Goal: Task Accomplishment & Management: Manage account settings

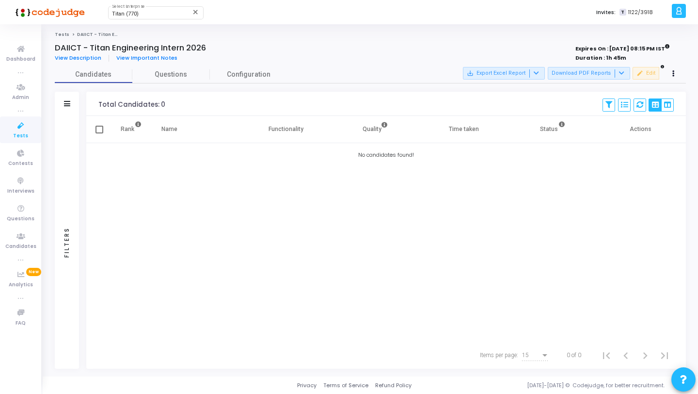
click at [23, 129] on icon at bounding box center [21, 126] width 20 height 12
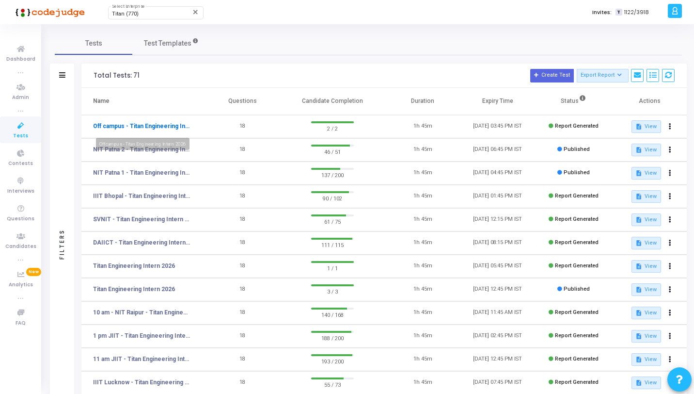
click at [153, 128] on link "Off campus - Titan Engineering Intern 2026" at bounding box center [141, 126] width 97 height 9
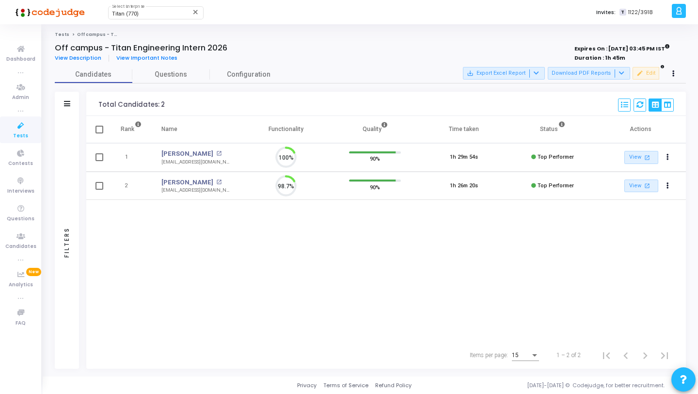
scroll to position [20, 25]
click at [184, 76] on span "Questions" at bounding box center [171, 74] width 78 height 10
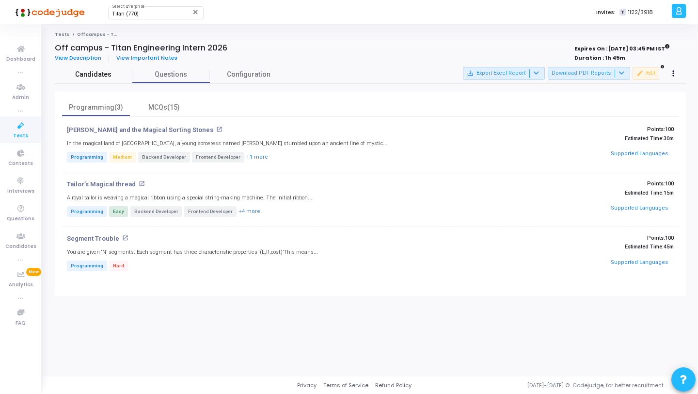
click at [104, 80] on span "Candidates" at bounding box center [94, 74] width 78 height 10
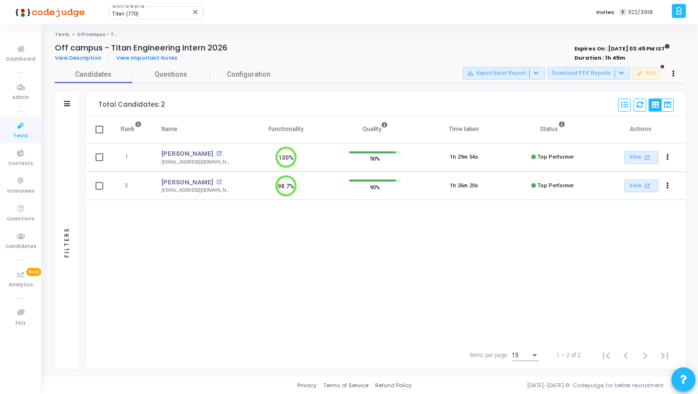
click at [216, 155] on mat-icon "open_in_new" at bounding box center [218, 153] width 5 height 5
click at [216, 154] on mat-icon "open_in_new" at bounding box center [218, 153] width 5 height 5
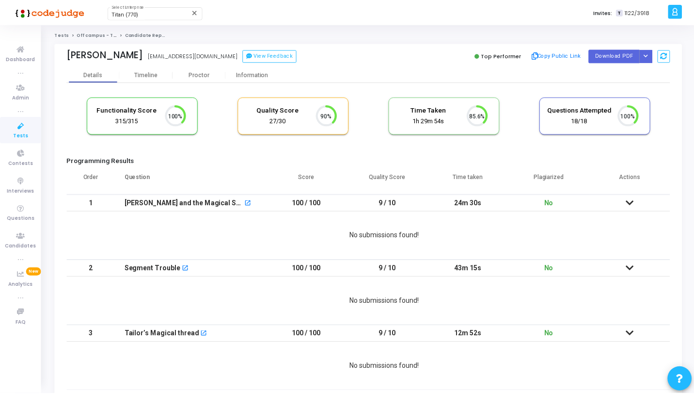
scroll to position [20, 25]
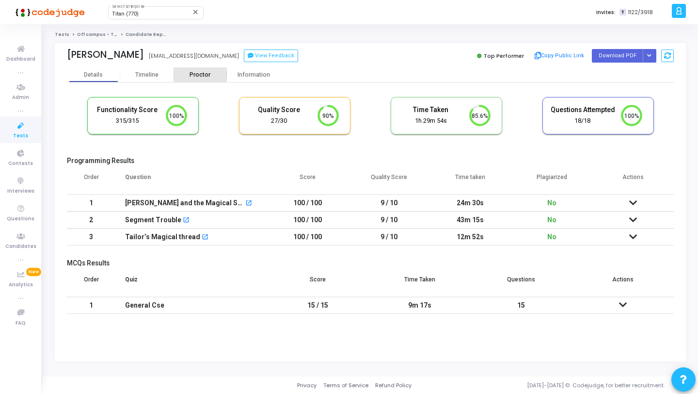
click at [200, 73] on div "Proctor" at bounding box center [200, 74] width 53 height 7
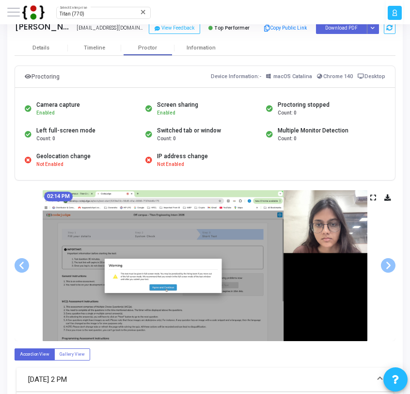
scroll to position [355, 0]
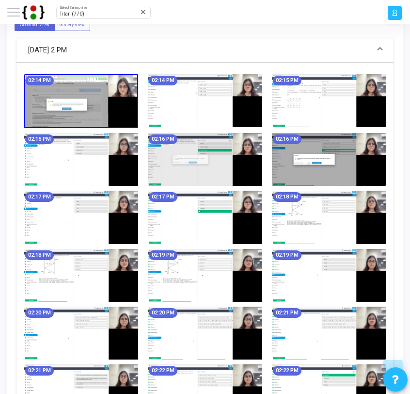
click at [187, 117] on img at bounding box center [205, 100] width 114 height 53
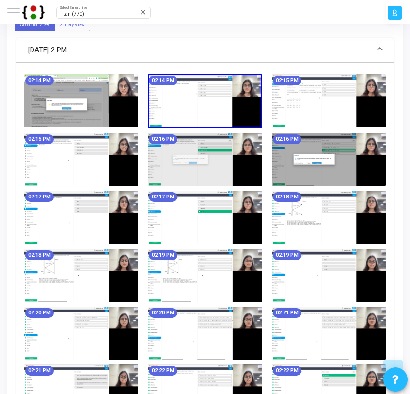
click at [62, 102] on img at bounding box center [81, 100] width 114 height 53
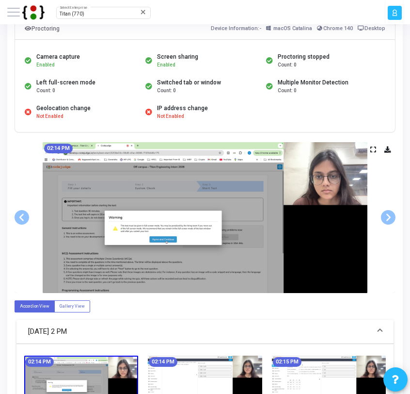
scroll to position [74, 0]
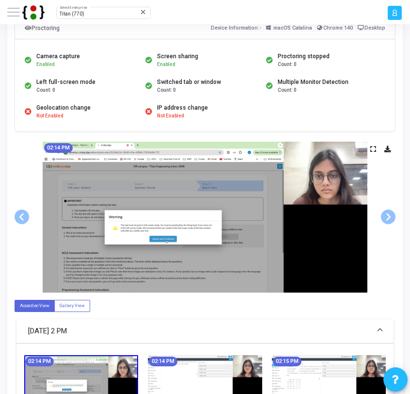
click at [370, 147] on div "02:14 PM" at bounding box center [205, 217] width 381 height 151
click at [375, 149] on icon at bounding box center [374, 148] width 6 height 5
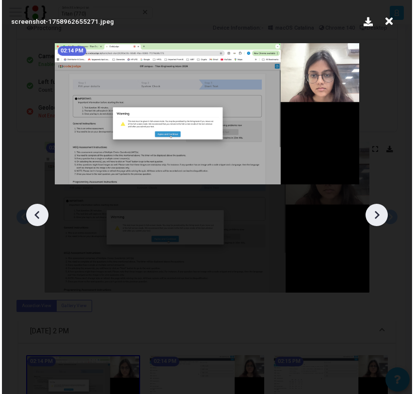
scroll to position [0, 0]
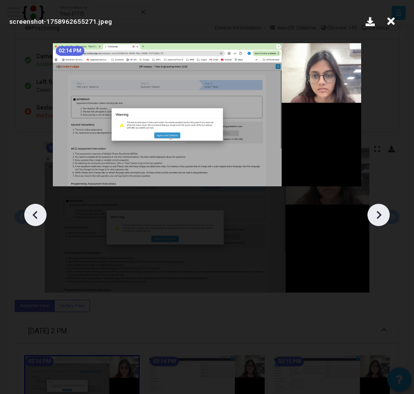
click at [377, 213] on icon at bounding box center [378, 215] width 15 height 15
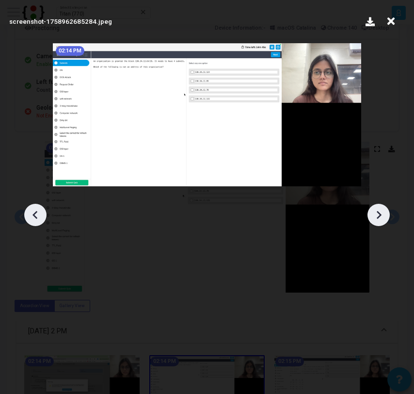
click at [377, 213] on icon at bounding box center [378, 215] width 15 height 15
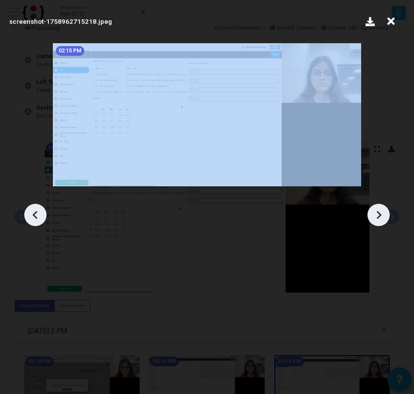
click at [377, 213] on icon at bounding box center [378, 215] width 15 height 15
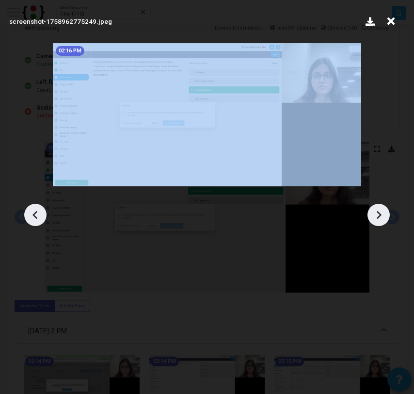
click at [377, 213] on icon at bounding box center [378, 215] width 15 height 15
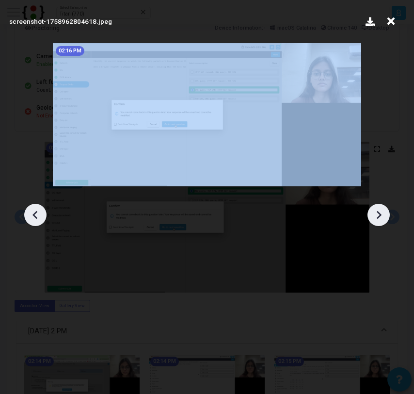
click at [377, 213] on icon at bounding box center [378, 215] width 15 height 15
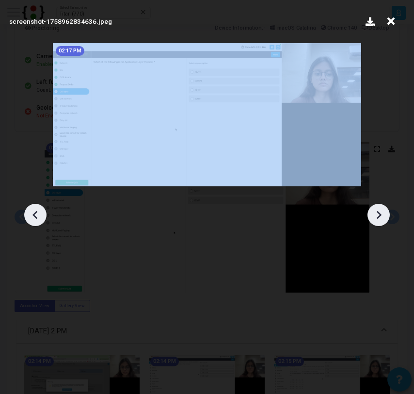
click at [377, 213] on icon at bounding box center [378, 215] width 15 height 15
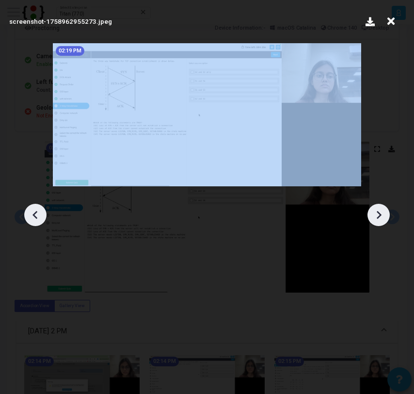
click at [377, 213] on icon at bounding box center [378, 215] width 15 height 15
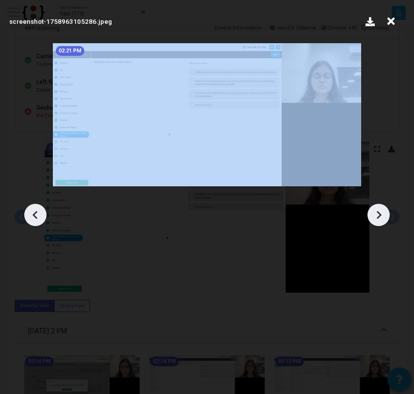
click at [377, 213] on icon at bounding box center [378, 215] width 15 height 15
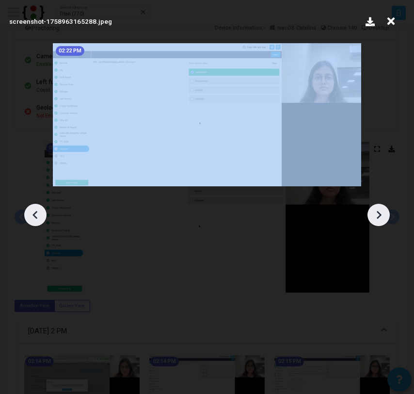
click at [377, 213] on icon at bounding box center [378, 215] width 15 height 15
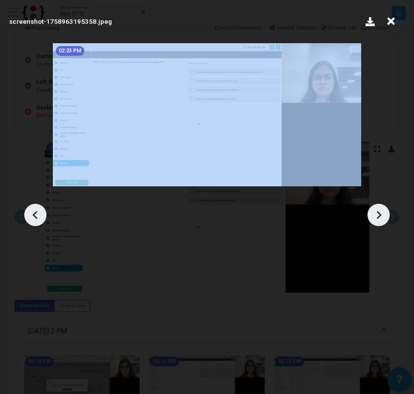
click at [377, 213] on icon at bounding box center [378, 215] width 15 height 15
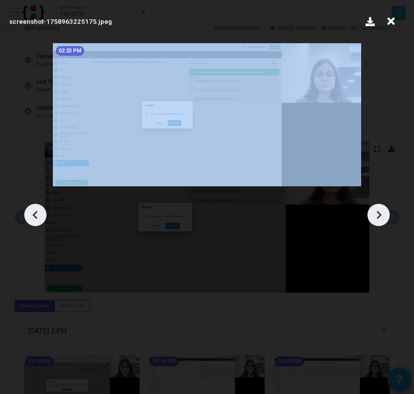
click at [377, 213] on icon at bounding box center [378, 215] width 15 height 15
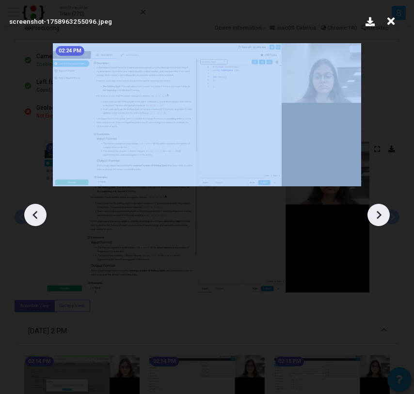
click at [377, 213] on icon at bounding box center [378, 215] width 15 height 15
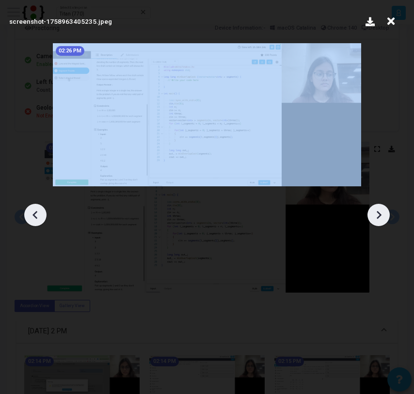
click at [377, 213] on icon at bounding box center [378, 215] width 15 height 15
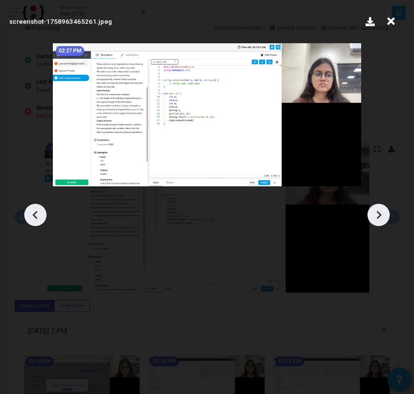
click at [377, 213] on icon at bounding box center [378, 215] width 15 height 15
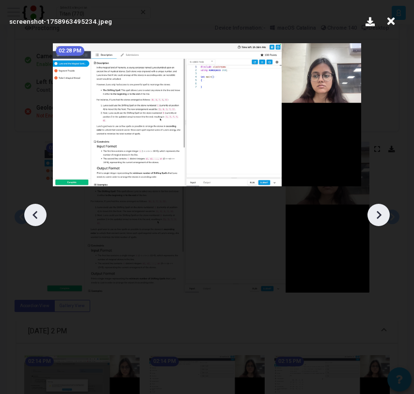
click at [377, 213] on icon at bounding box center [378, 215] width 15 height 15
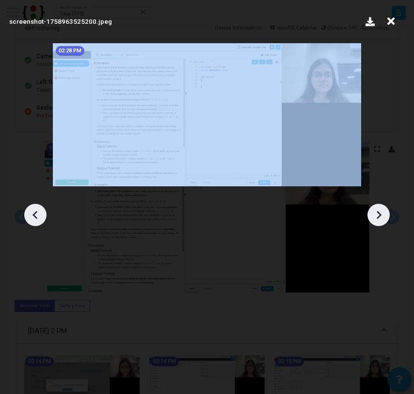
click at [377, 213] on icon at bounding box center [378, 215] width 15 height 15
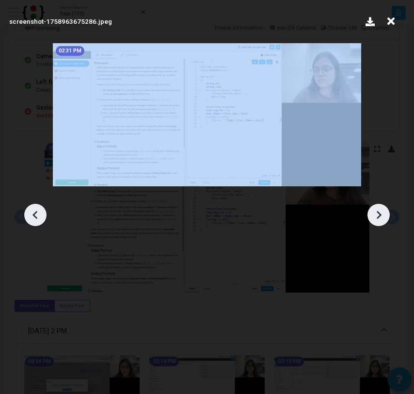
click at [377, 213] on icon at bounding box center [378, 215] width 15 height 15
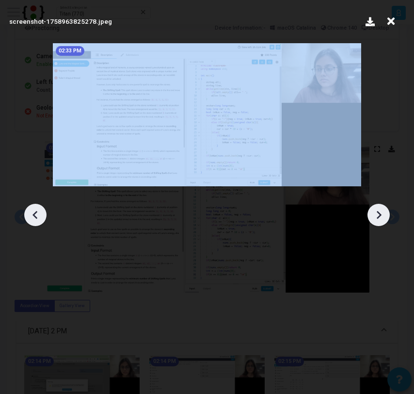
click at [377, 213] on icon at bounding box center [378, 215] width 15 height 15
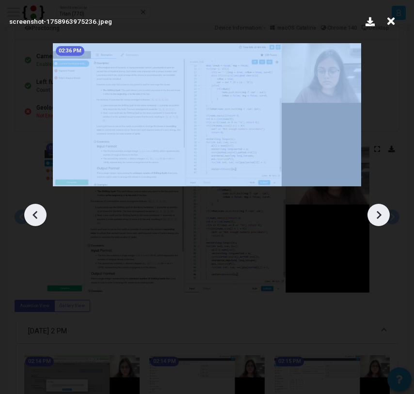
click at [377, 213] on icon at bounding box center [378, 215] width 15 height 15
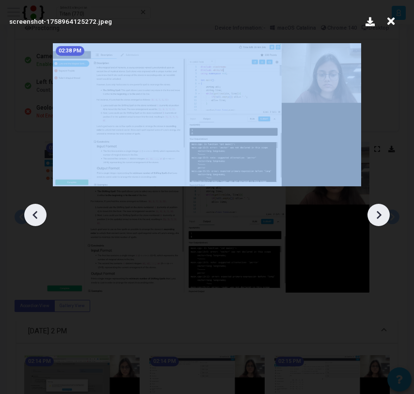
click at [377, 213] on icon at bounding box center [378, 215] width 15 height 15
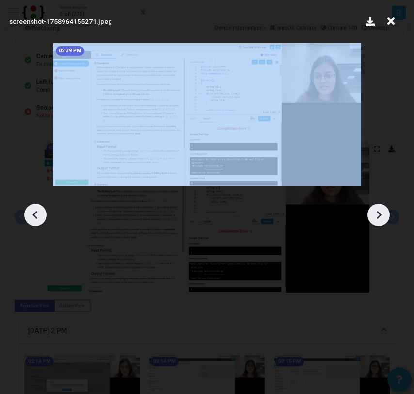
click at [377, 213] on icon at bounding box center [378, 215] width 15 height 15
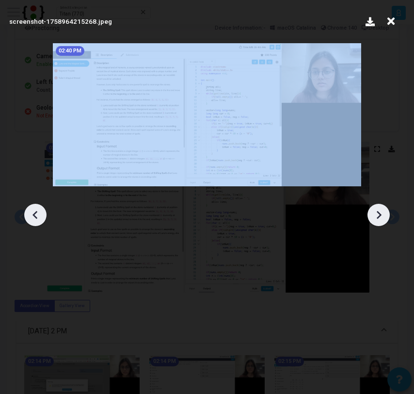
click at [377, 213] on icon at bounding box center [378, 215] width 15 height 15
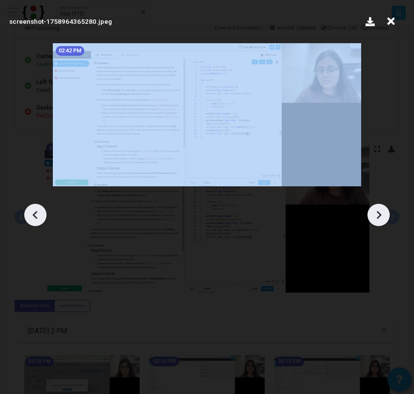
click at [377, 213] on icon at bounding box center [378, 215] width 15 height 15
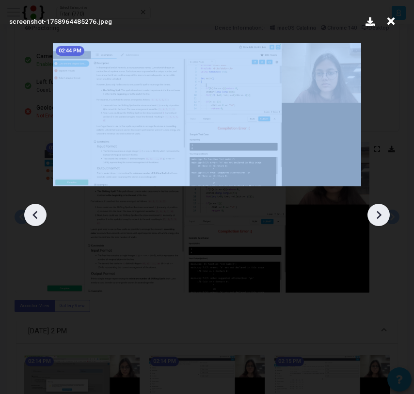
click at [377, 213] on icon at bounding box center [378, 215] width 15 height 15
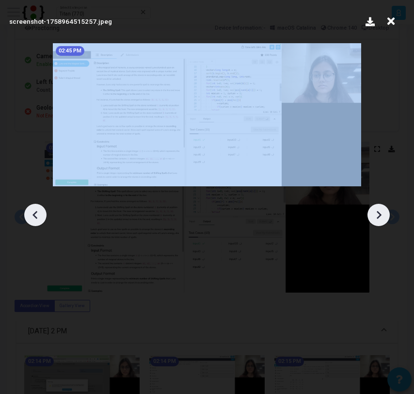
click at [377, 213] on icon at bounding box center [378, 215] width 15 height 15
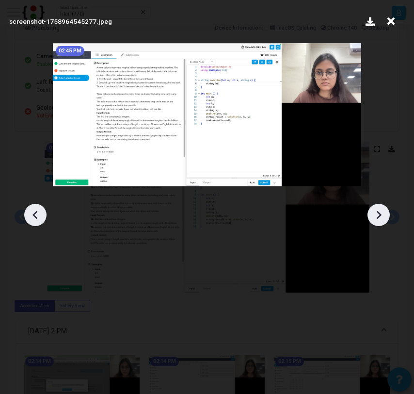
click at [391, 24] on icon at bounding box center [391, 21] width 15 height 18
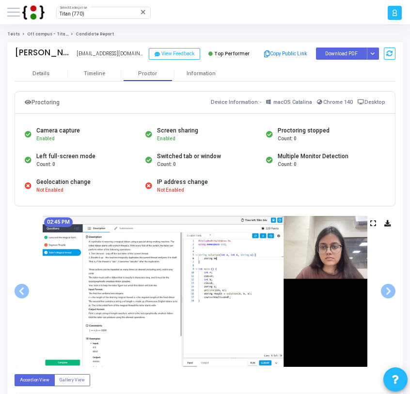
click at [373, 223] on icon at bounding box center [374, 223] width 6 height 5
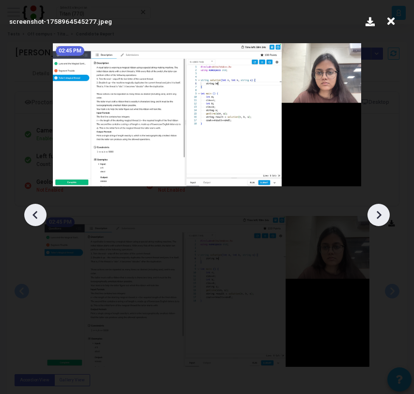
click at [383, 212] on icon at bounding box center [378, 215] width 15 height 15
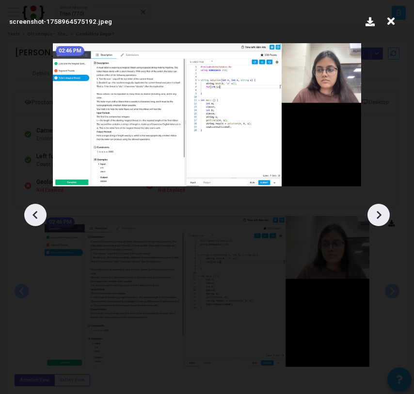
click at [383, 212] on icon at bounding box center [378, 215] width 15 height 15
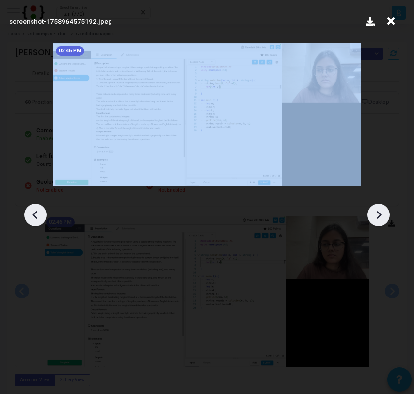
click at [383, 212] on icon at bounding box center [378, 215] width 15 height 15
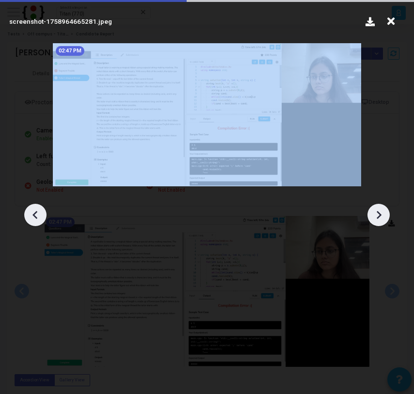
click at [383, 212] on icon at bounding box center [378, 215] width 15 height 15
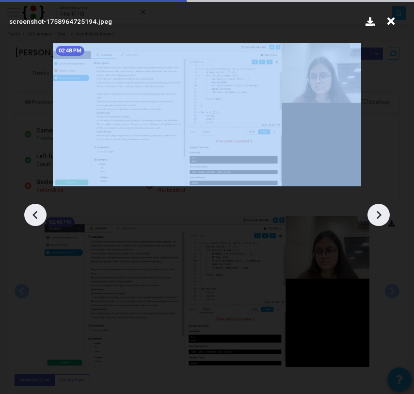
click at [383, 212] on icon at bounding box center [378, 215] width 15 height 15
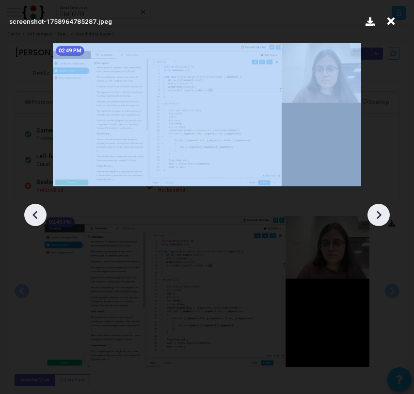
click at [383, 212] on icon at bounding box center [378, 215] width 15 height 15
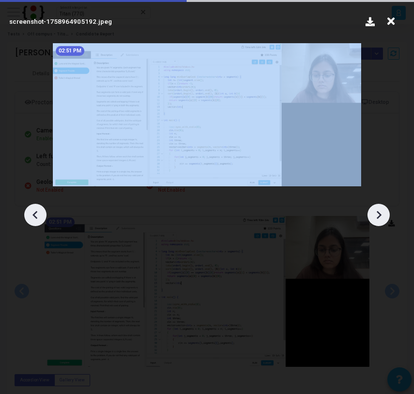
click at [383, 212] on icon at bounding box center [378, 215] width 15 height 15
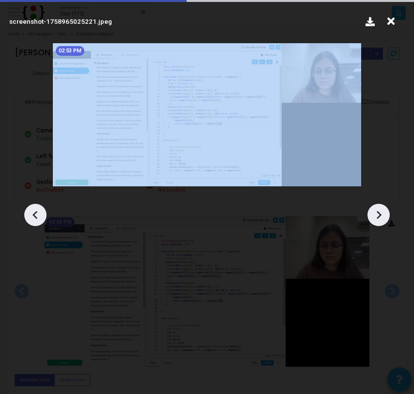
click at [383, 212] on icon at bounding box center [378, 215] width 15 height 15
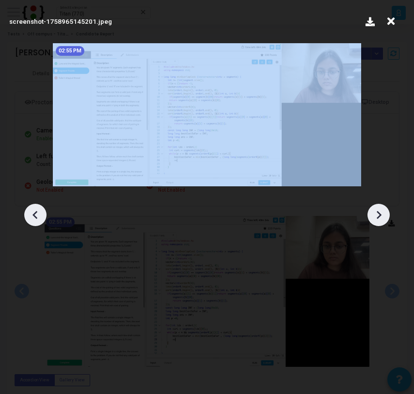
click at [383, 212] on icon at bounding box center [378, 215] width 15 height 15
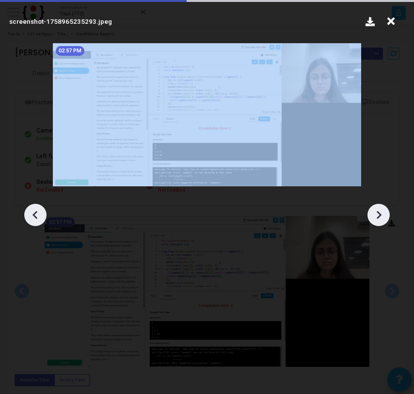
click at [383, 212] on icon at bounding box center [378, 215] width 15 height 15
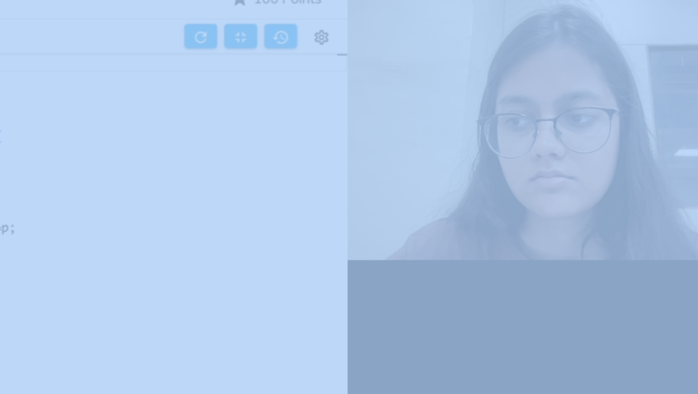
click at [492, 98] on img at bounding box center [349, 174] width 563 height 261
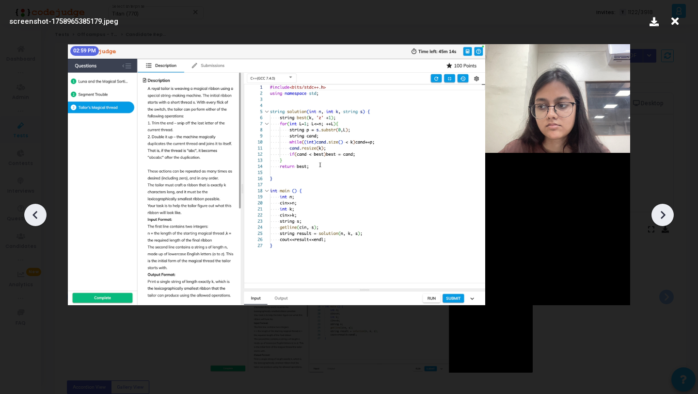
click at [677, 22] on icon at bounding box center [675, 21] width 15 height 18
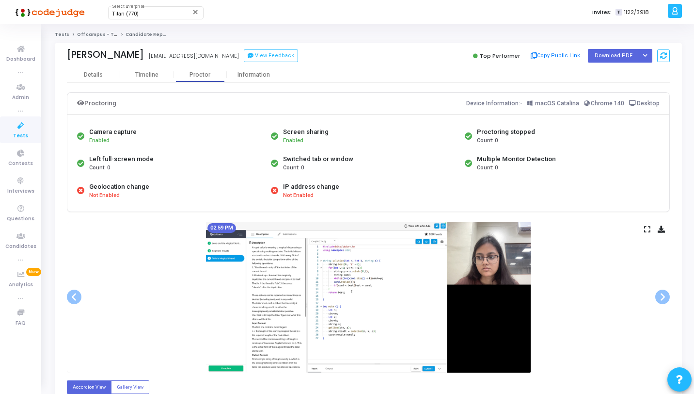
click at [60, 33] on link "Tests" at bounding box center [62, 35] width 15 height 6
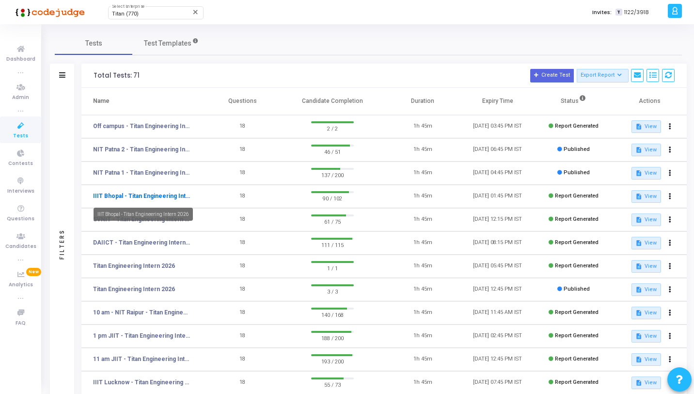
click at [140, 193] on link "IIIT Bhopal - Titan Engineering Intern 2026" at bounding box center [141, 196] width 97 height 9
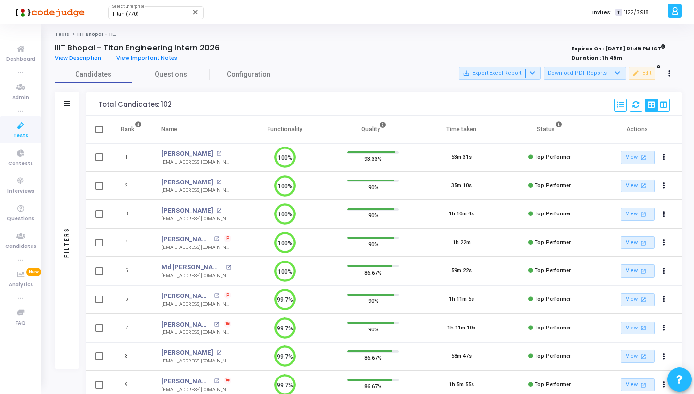
click at [229, 240] on span "P" at bounding box center [227, 239] width 3 height 8
click at [71, 103] on div at bounding box center [347, 197] width 694 height 394
click at [71, 103] on div "Filters" at bounding box center [67, 104] width 24 height 24
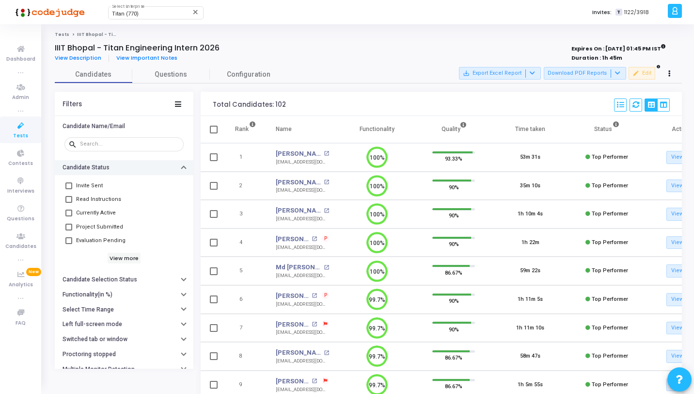
click at [179, 166] on button "Candidate Status" at bounding box center [124, 167] width 139 height 15
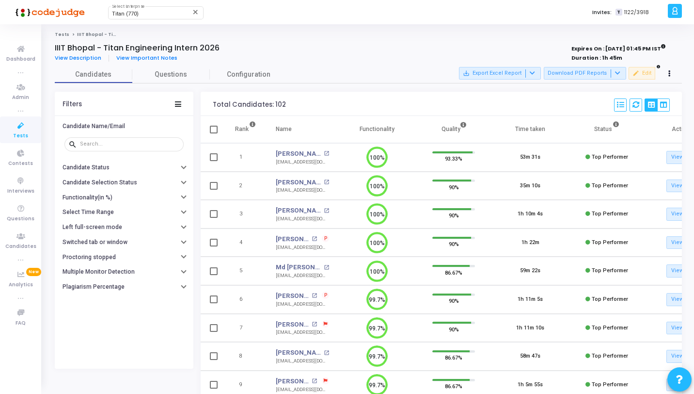
click at [181, 110] on div "Filters" at bounding box center [124, 104] width 139 height 24
click at [177, 102] on icon at bounding box center [178, 103] width 6 height 5
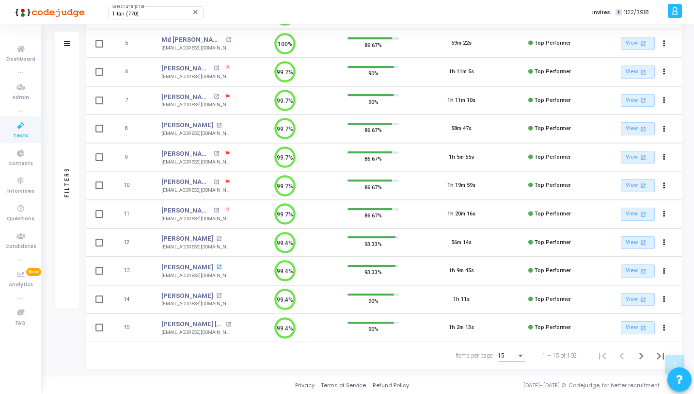
click at [216, 267] on mat-icon "open_in_new" at bounding box center [218, 266] width 5 height 5
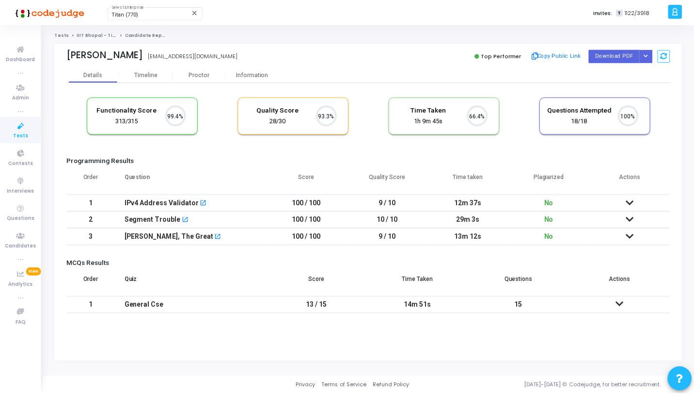
scroll to position [20, 25]
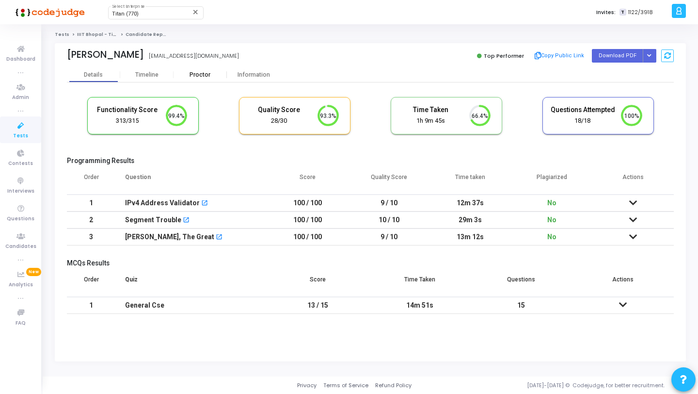
click at [204, 74] on div "Proctor" at bounding box center [200, 74] width 53 height 7
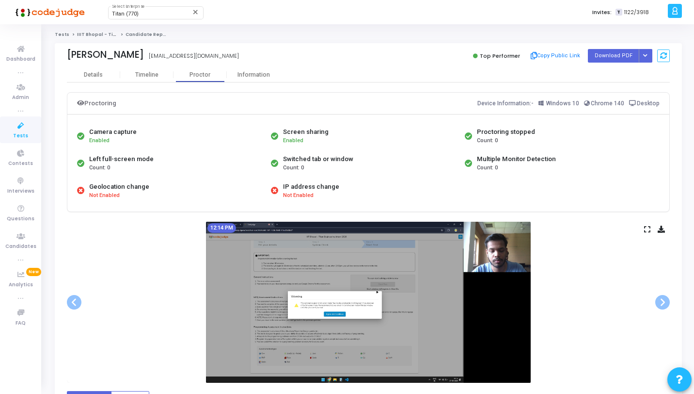
click at [645, 229] on icon at bounding box center [647, 228] width 6 height 5
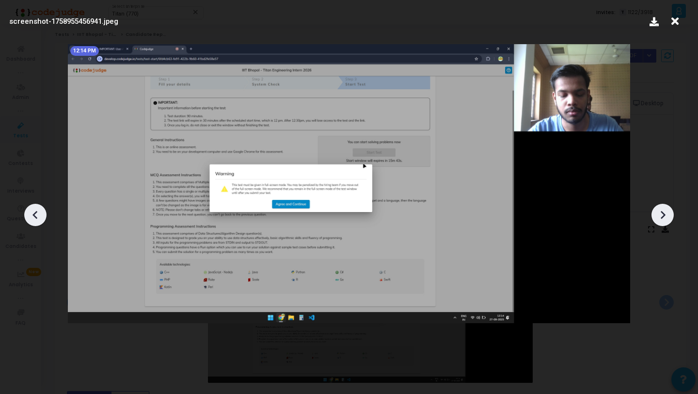
click at [654, 209] on div at bounding box center [663, 215] width 22 height 22
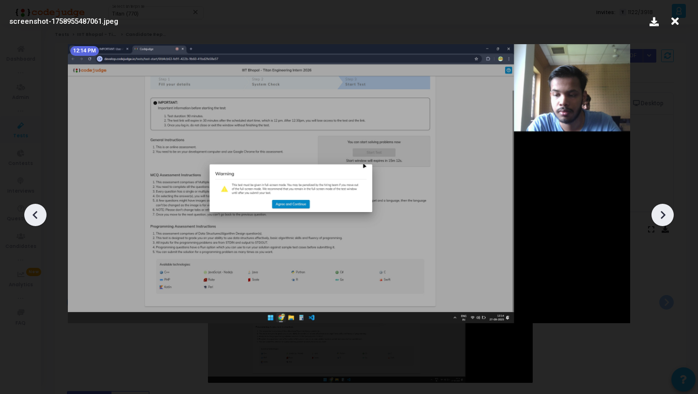
click at [654, 209] on div at bounding box center [663, 215] width 22 height 22
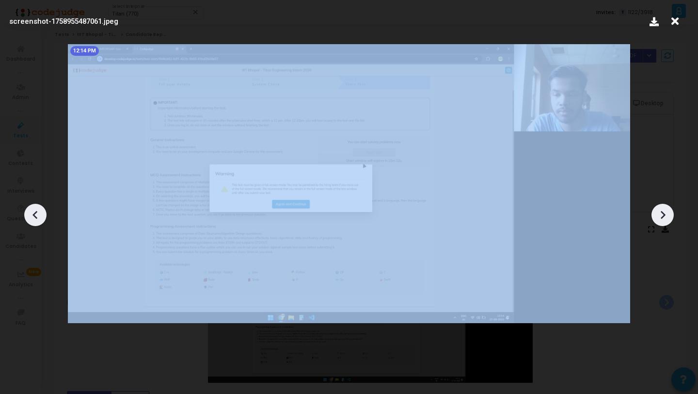
click at [654, 209] on div at bounding box center [663, 215] width 22 height 22
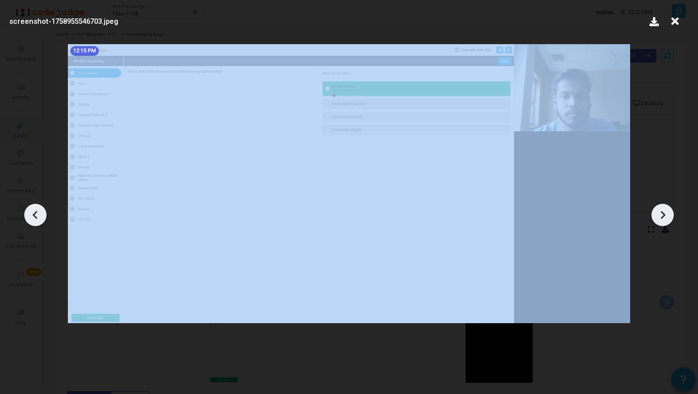
click at [654, 209] on div at bounding box center [663, 215] width 22 height 22
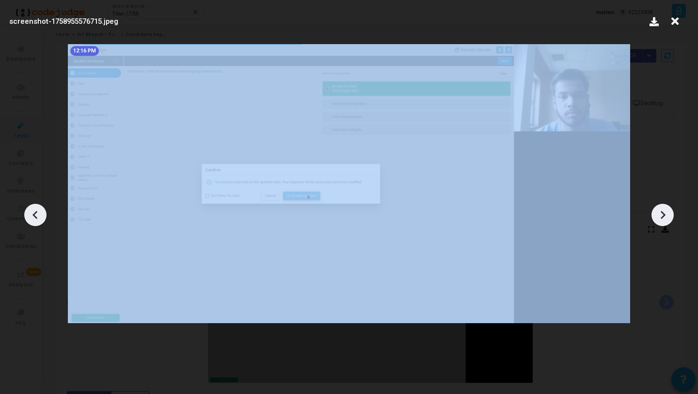
click at [654, 209] on div at bounding box center [663, 215] width 22 height 22
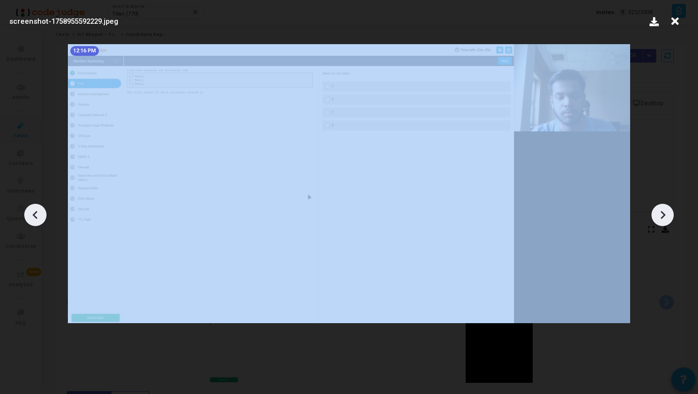
click at [654, 209] on div at bounding box center [663, 215] width 22 height 22
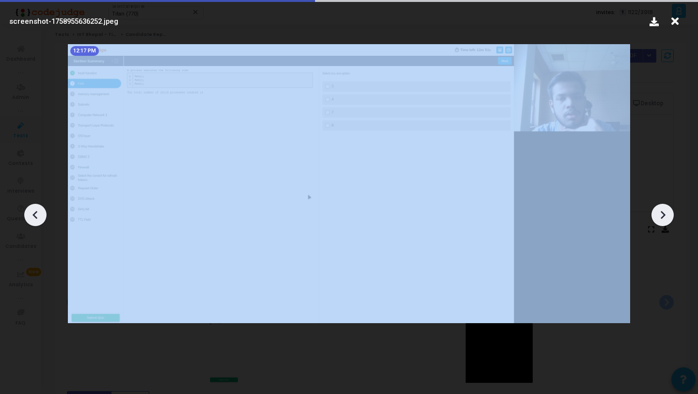
click at [654, 209] on div at bounding box center [663, 215] width 22 height 22
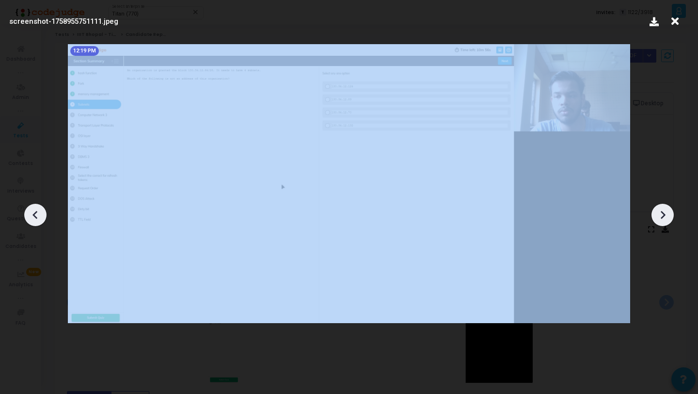
click at [654, 209] on div at bounding box center [663, 215] width 22 height 22
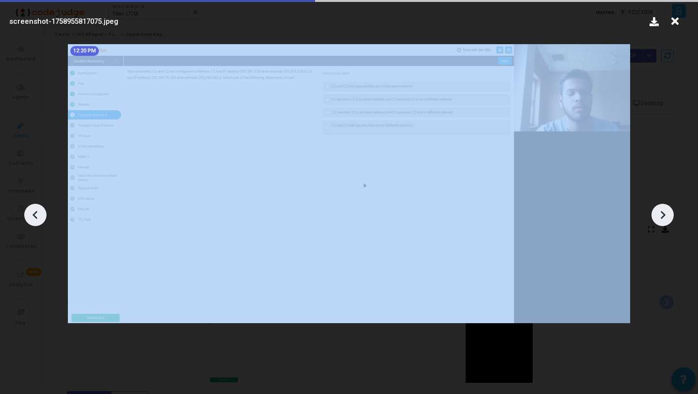
click at [654, 209] on div at bounding box center [663, 215] width 22 height 22
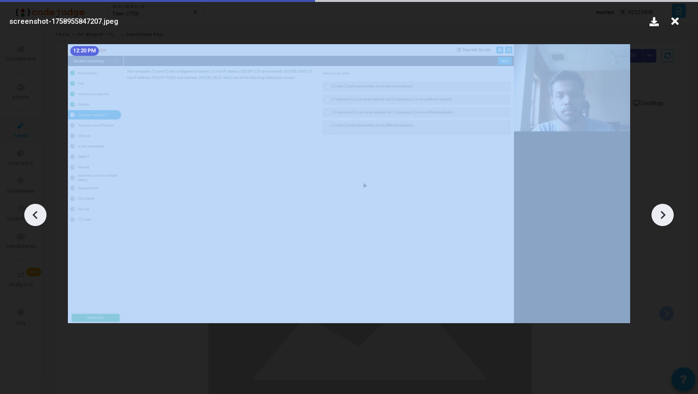
click at [655, 209] on div at bounding box center [663, 215] width 22 height 22
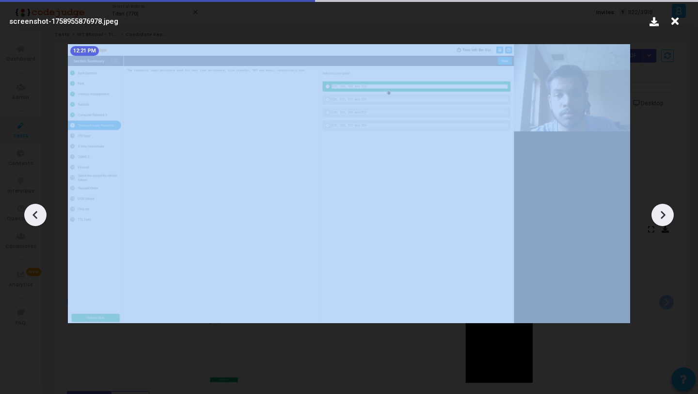
click at [655, 209] on div at bounding box center [663, 215] width 22 height 22
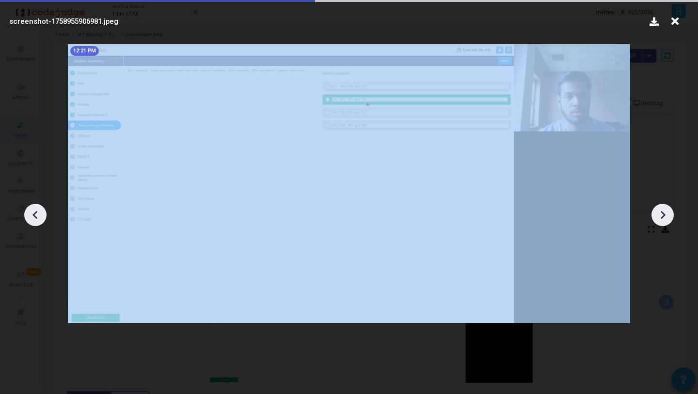
click at [655, 209] on div at bounding box center [663, 215] width 22 height 22
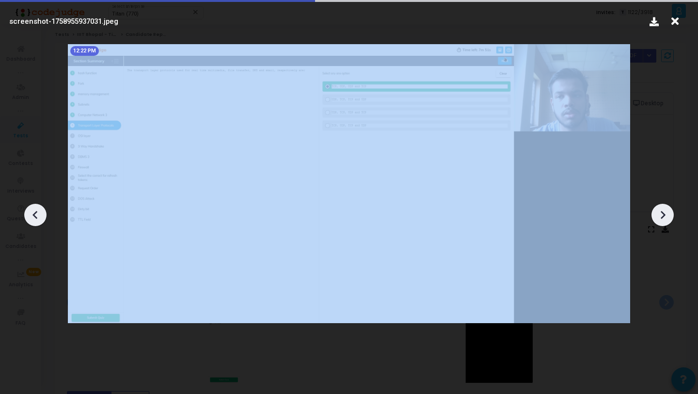
click at [655, 209] on div at bounding box center [663, 215] width 22 height 22
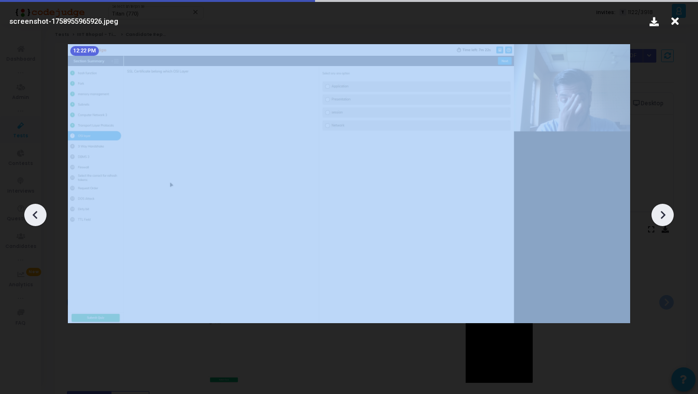
click at [655, 209] on div at bounding box center [663, 215] width 22 height 22
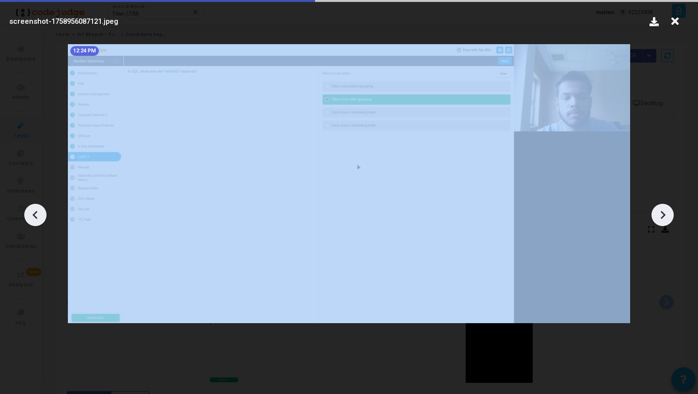
click at [655, 209] on div at bounding box center [663, 215] width 22 height 22
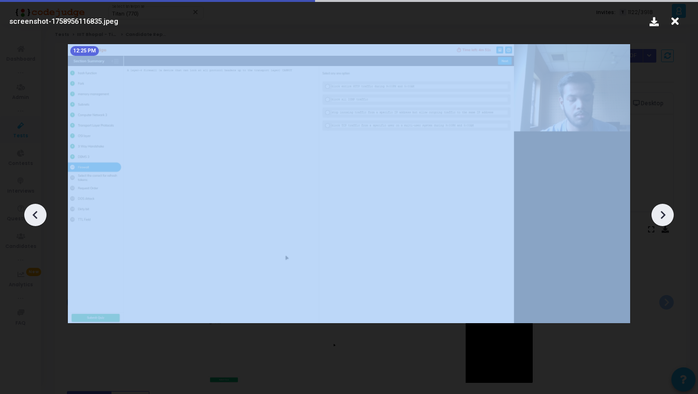
click at [655, 209] on div at bounding box center [663, 215] width 22 height 22
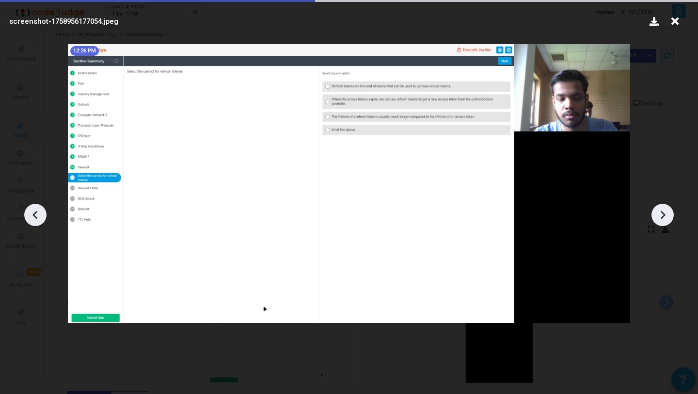
click at [655, 209] on div at bounding box center [663, 215] width 22 height 22
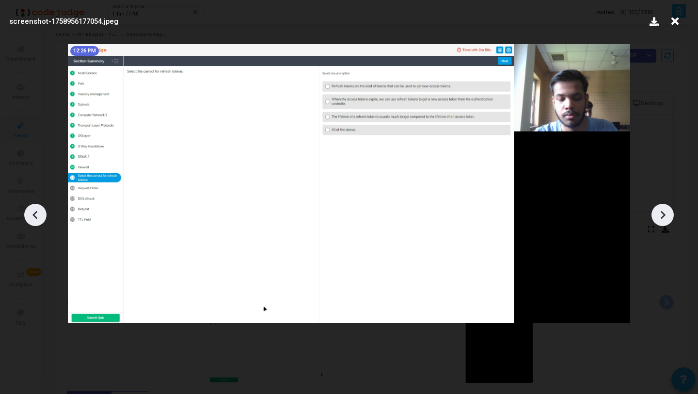
click at [663, 219] on icon at bounding box center [663, 215] width 15 height 15
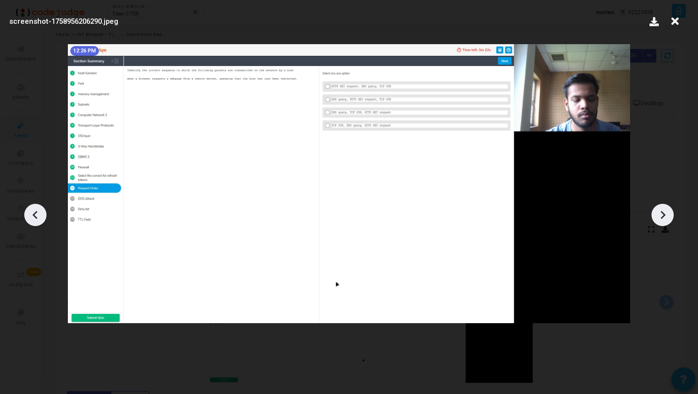
click at [663, 219] on icon at bounding box center [663, 215] width 15 height 15
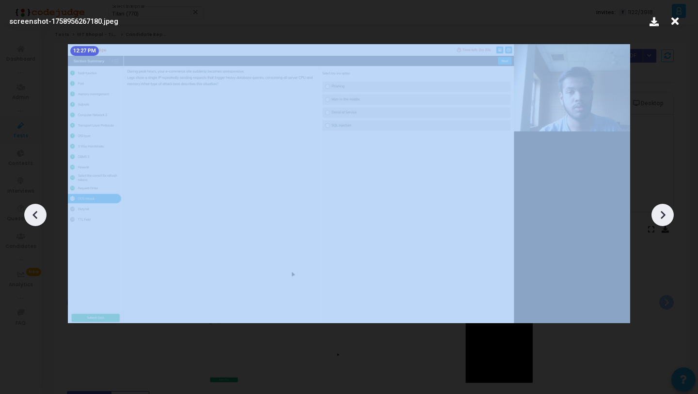
click at [663, 219] on icon at bounding box center [663, 215] width 15 height 15
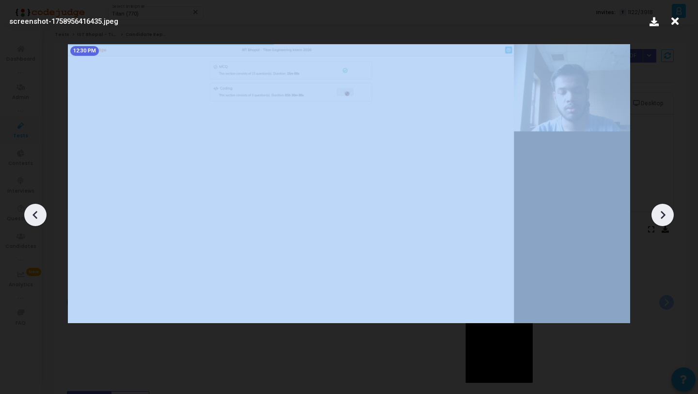
click at [663, 219] on icon at bounding box center [663, 215] width 15 height 15
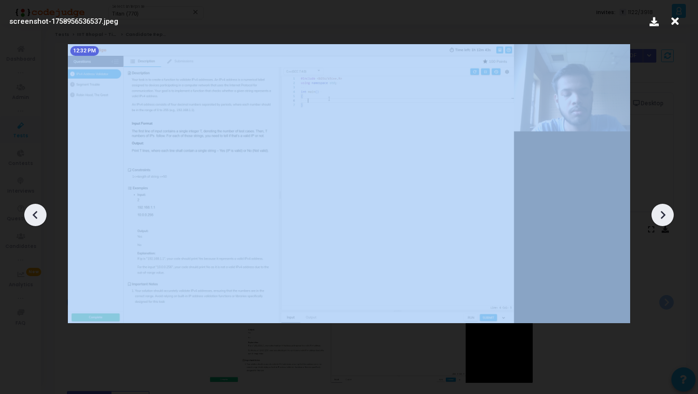
click at [663, 219] on icon at bounding box center [663, 215] width 15 height 15
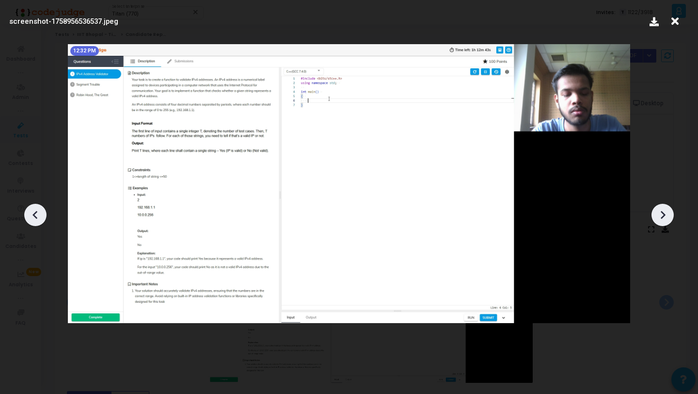
click at [663, 221] on icon at bounding box center [663, 215] width 15 height 15
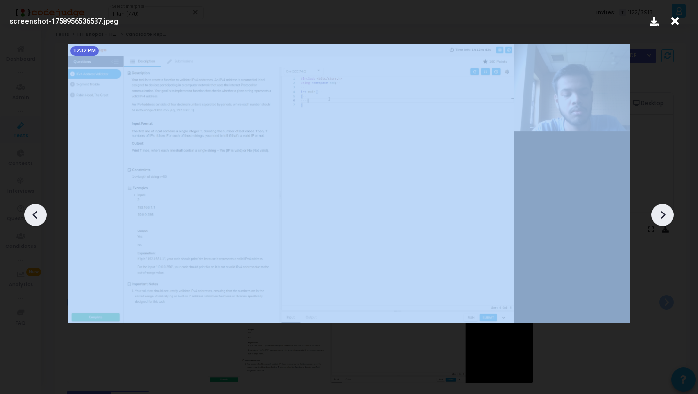
click at [663, 221] on icon at bounding box center [663, 215] width 15 height 15
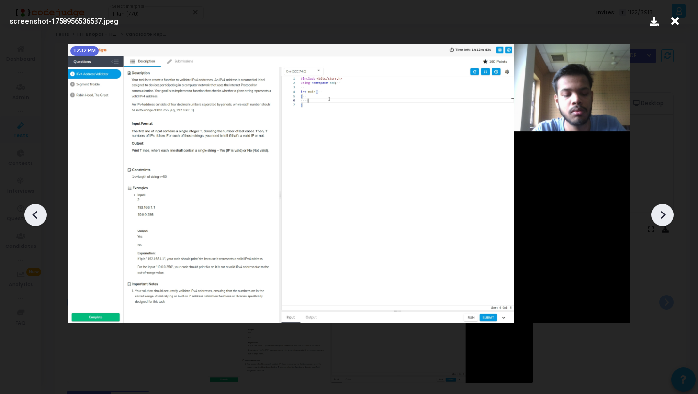
click at [667, 217] on icon at bounding box center [663, 215] width 15 height 15
click at [32, 218] on icon at bounding box center [35, 215] width 15 height 15
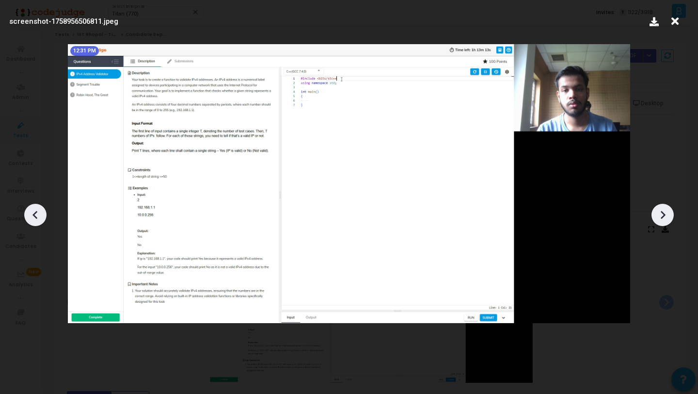
click at [675, 22] on icon at bounding box center [675, 21] width 15 height 18
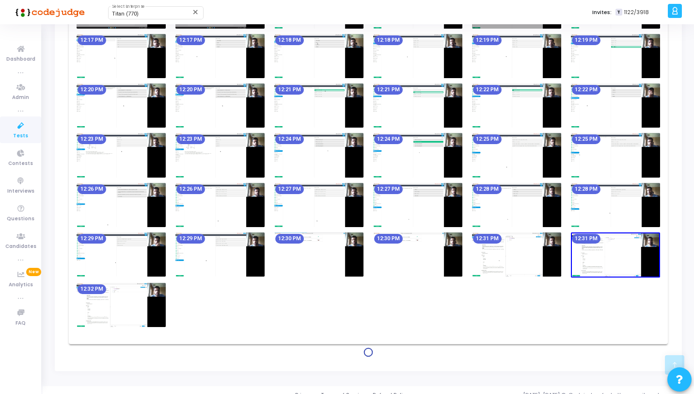
scroll to position [473, 0]
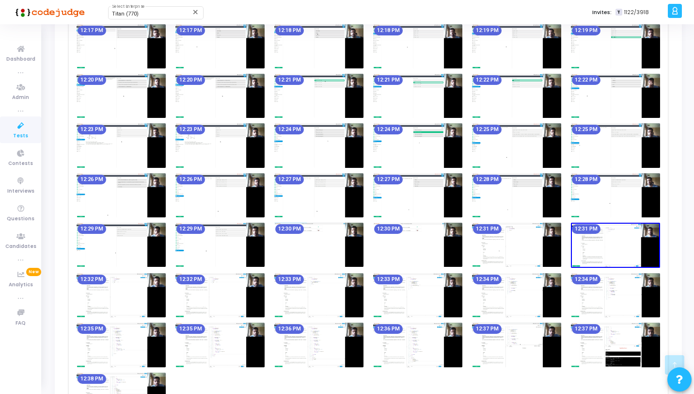
click at [141, 281] on img at bounding box center [121, 295] width 89 height 44
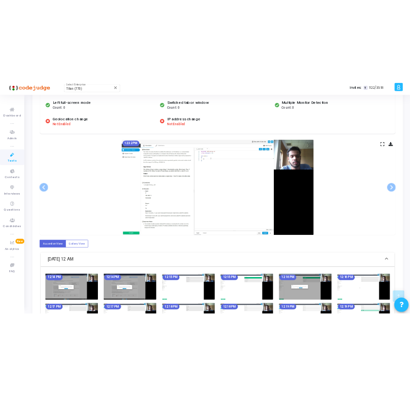
scroll to position [0, 0]
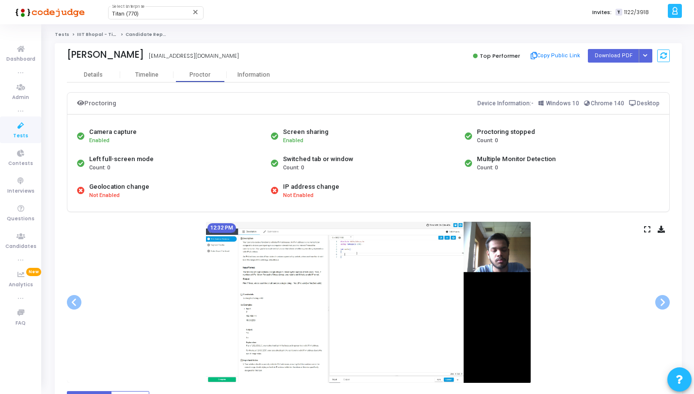
click at [642, 228] on div "12:32 PM" at bounding box center [368, 302] width 603 height 161
click at [647, 231] on icon at bounding box center [647, 228] width 6 height 5
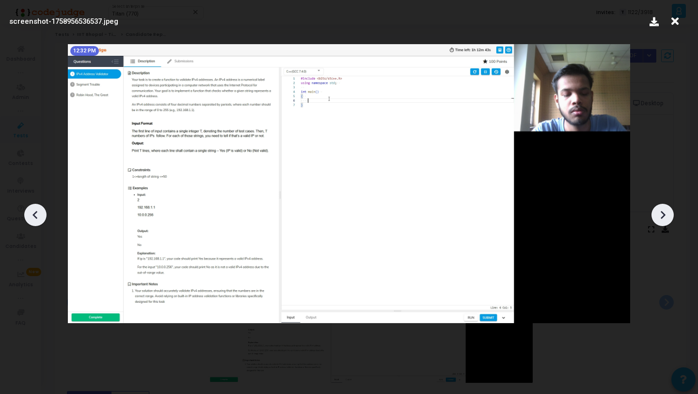
click at [668, 214] on icon at bounding box center [663, 215] width 15 height 15
click at [666, 211] on icon at bounding box center [663, 215] width 15 height 15
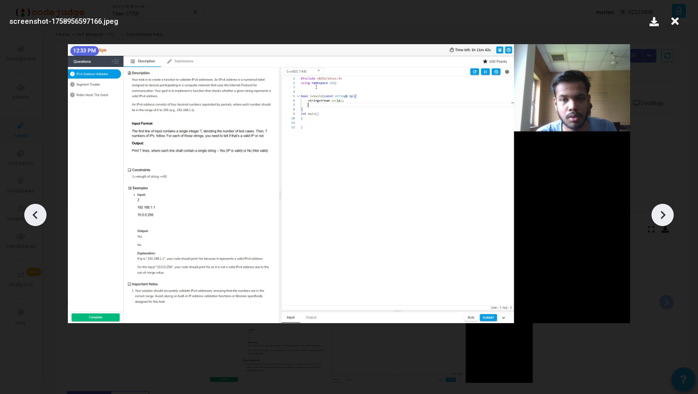
click at [666, 211] on icon at bounding box center [663, 215] width 15 height 15
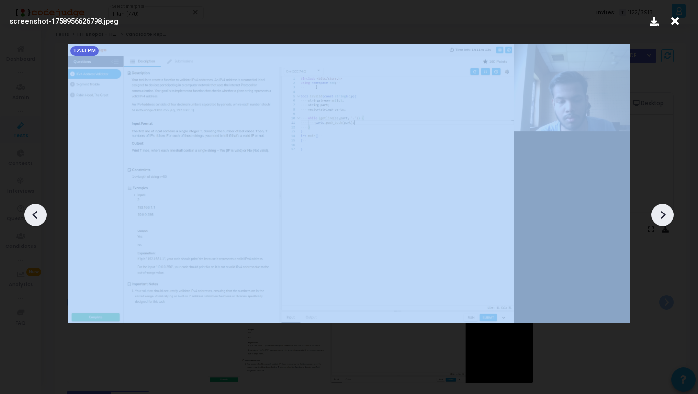
click at [666, 211] on icon at bounding box center [663, 215] width 15 height 15
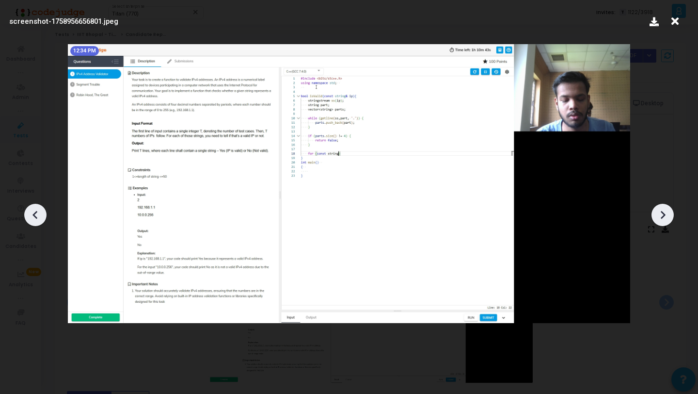
click at [667, 214] on icon at bounding box center [663, 215] width 15 height 15
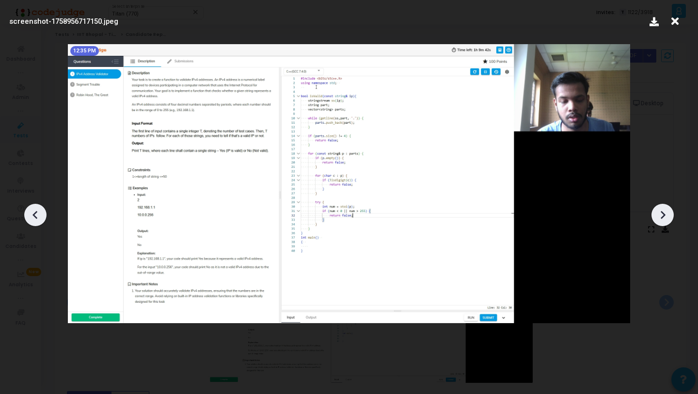
click at [667, 214] on icon at bounding box center [663, 215] width 15 height 15
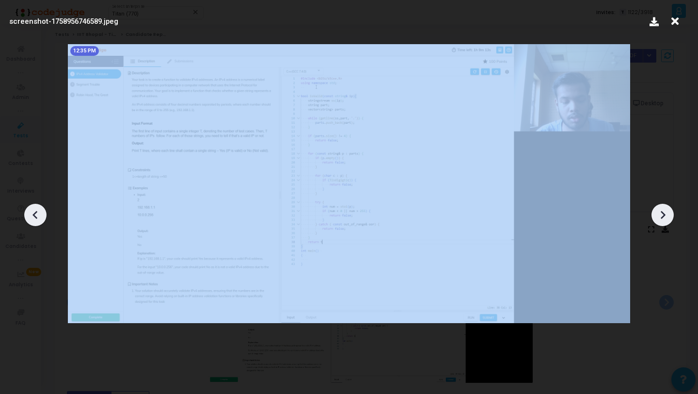
click at [667, 214] on icon at bounding box center [663, 215] width 15 height 15
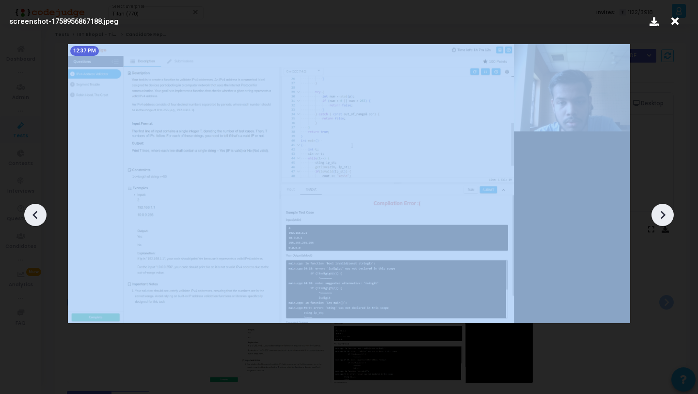
click at [667, 214] on icon at bounding box center [663, 215] width 15 height 15
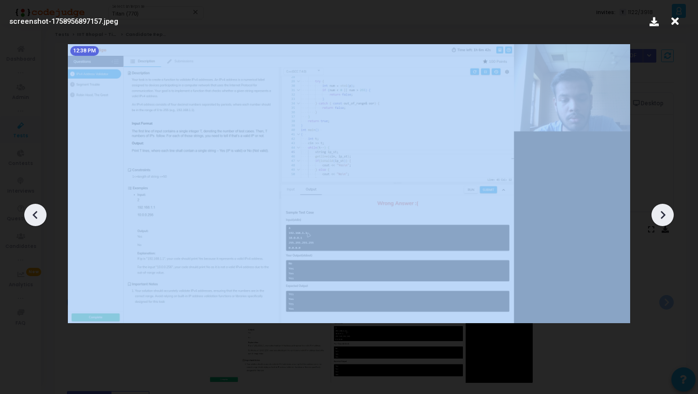
click at [667, 214] on icon at bounding box center [663, 215] width 15 height 15
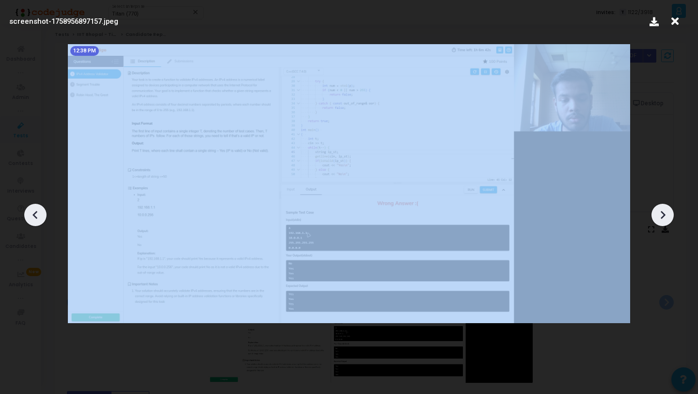
click at [667, 214] on icon at bounding box center [663, 215] width 15 height 15
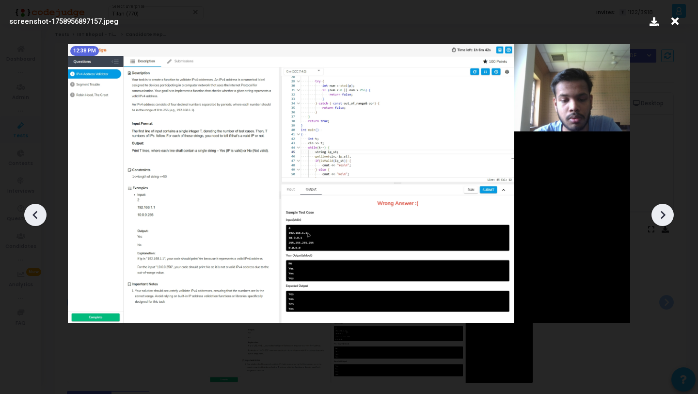
click at [672, 23] on icon at bounding box center [675, 21] width 15 height 18
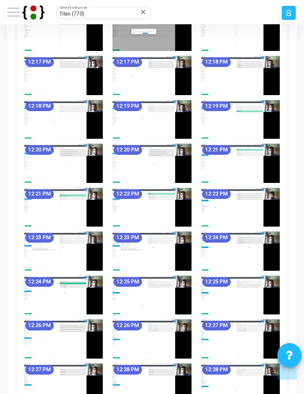
scroll to position [394, 0]
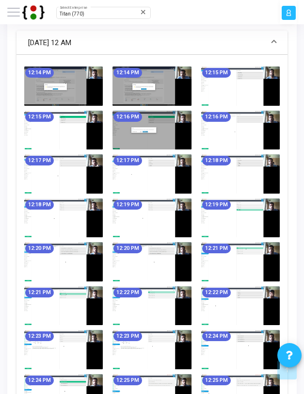
click at [67, 89] on img at bounding box center [63, 85] width 79 height 39
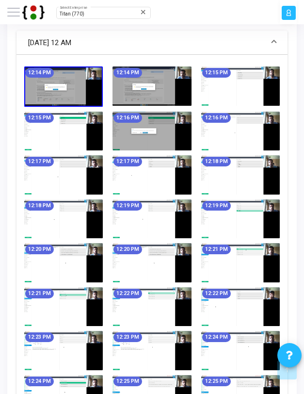
click at [135, 83] on img at bounding box center [152, 85] width 79 height 39
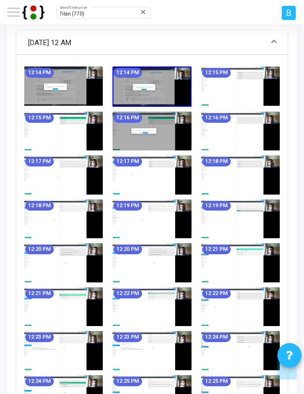
click at [57, 91] on img at bounding box center [63, 85] width 79 height 39
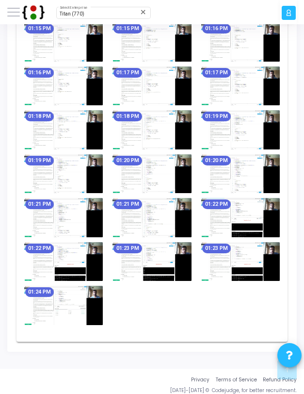
scroll to position [2298, 0]
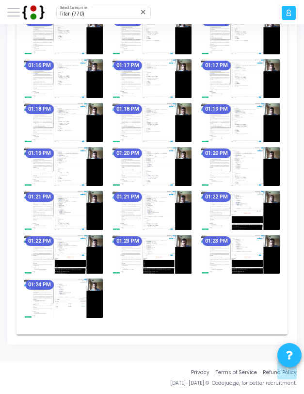
click at [253, 249] on img at bounding box center [240, 254] width 79 height 39
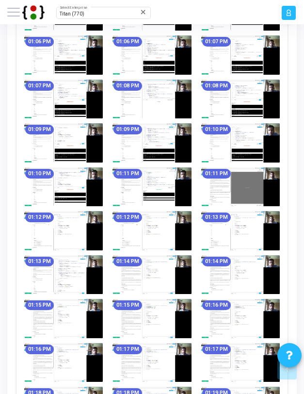
scroll to position [2298, 0]
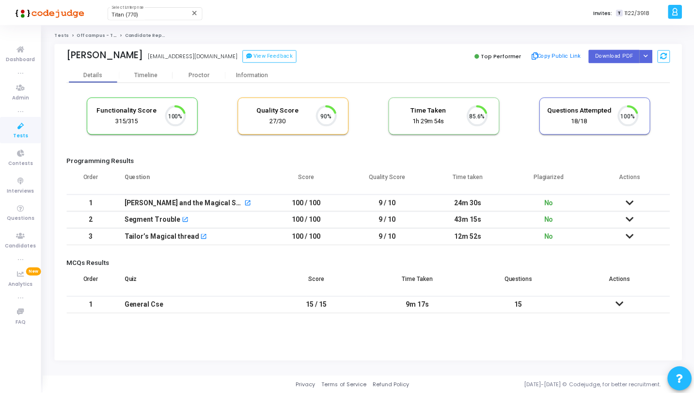
scroll to position [20, 25]
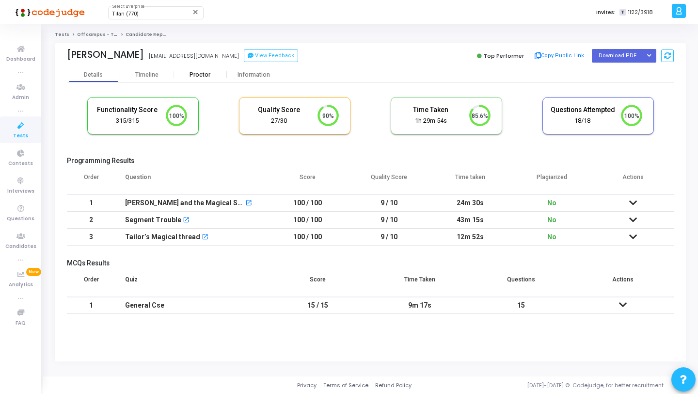
click at [191, 74] on div "Proctor" at bounding box center [200, 74] width 53 height 7
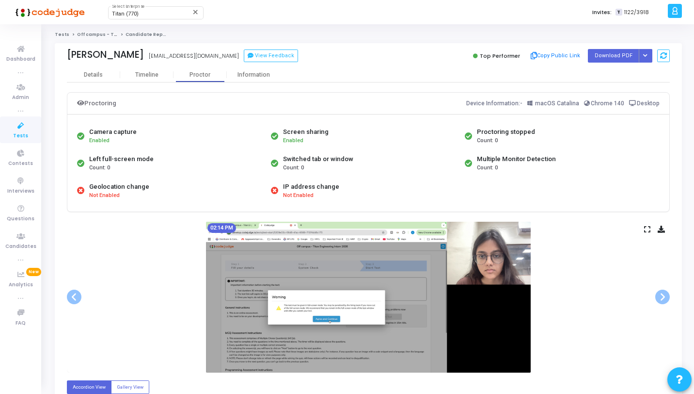
click at [408, 48] on div "Top Performer Copy Public Link Download PDF Regenerate PDF" at bounding box center [521, 55] width 297 height 15
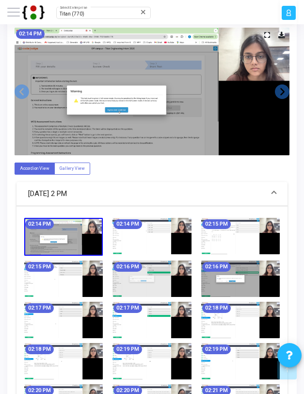
scroll to position [234, 0]
click at [79, 229] on img at bounding box center [63, 236] width 79 height 37
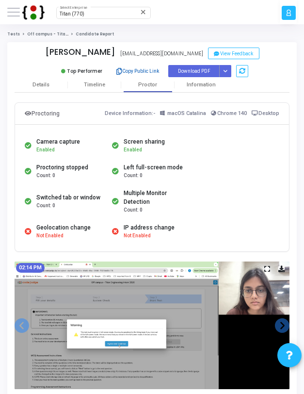
click at [141, 69] on button "Copy Public Link" at bounding box center [137, 70] width 51 height 13
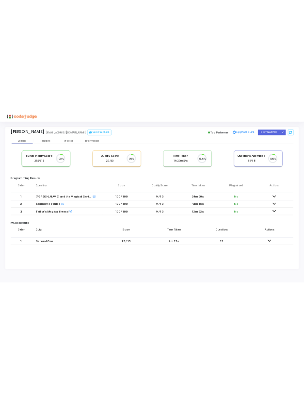
scroll to position [20, 25]
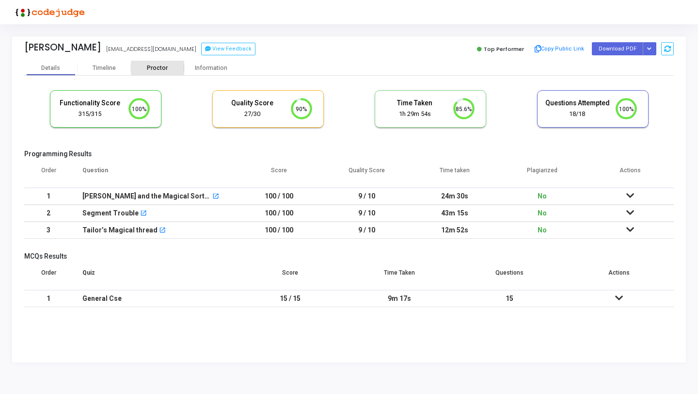
click at [169, 63] on div "Proctor" at bounding box center [157, 68] width 53 height 15
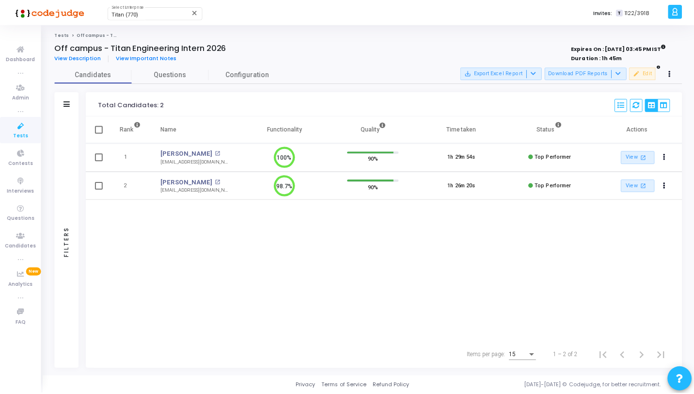
scroll to position [20, 25]
click at [216, 154] on mat-icon "open_in_new" at bounding box center [218, 153] width 5 height 5
click at [16, 129] on icon at bounding box center [21, 126] width 20 height 12
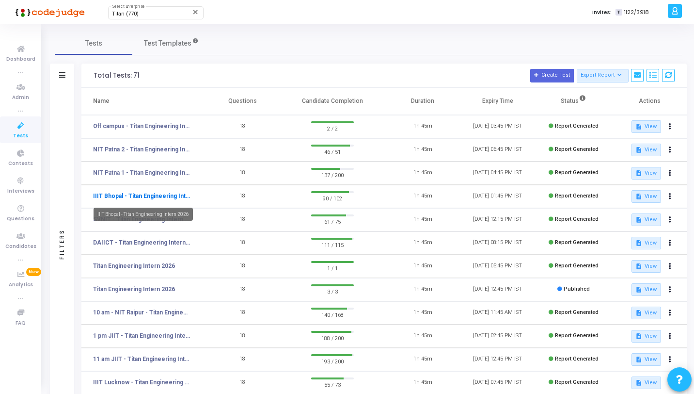
click at [147, 196] on link "IIIT Bhopal - Titan Engineering Intern 2026" at bounding box center [141, 196] width 97 height 9
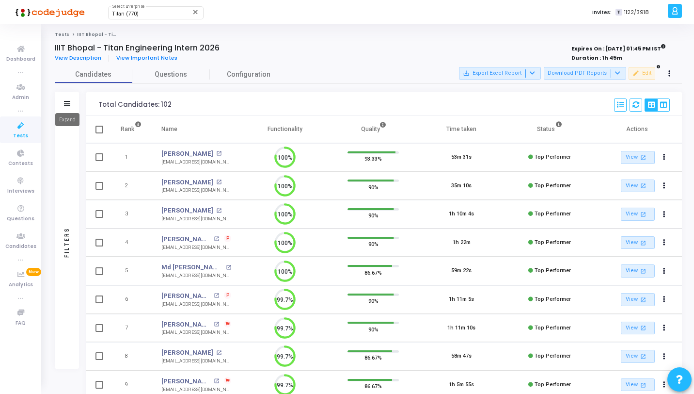
click at [65, 105] on icon at bounding box center [67, 103] width 6 height 5
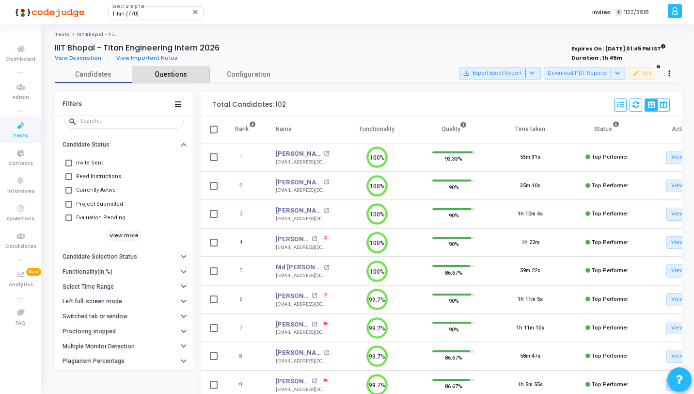
click at [168, 78] on span "Questions" at bounding box center [171, 74] width 78 height 10
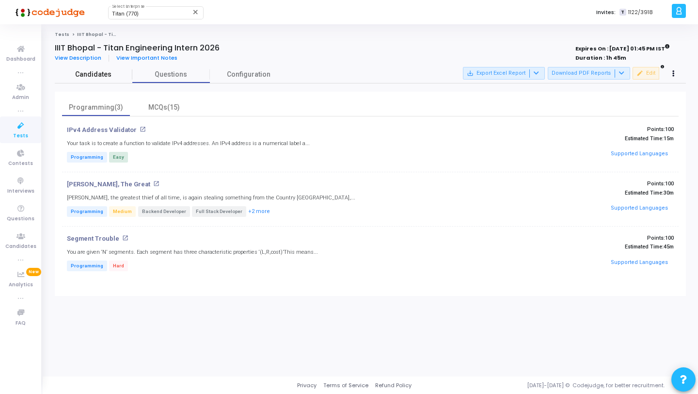
click at [110, 71] on span "Candidates" at bounding box center [94, 74] width 78 height 10
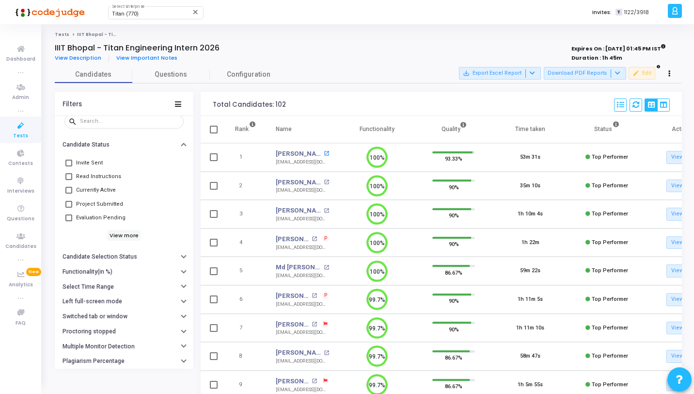
click at [324, 151] on mat-icon "open_in_new" at bounding box center [326, 153] width 5 height 5
click at [618, 76] on icon at bounding box center [617, 72] width 5 height 5
drag, startPoint x: 511, startPoint y: 93, endPoint x: 552, endPoint y: 88, distance: 41.1
click at [511, 93] on div at bounding box center [347, 197] width 694 height 394
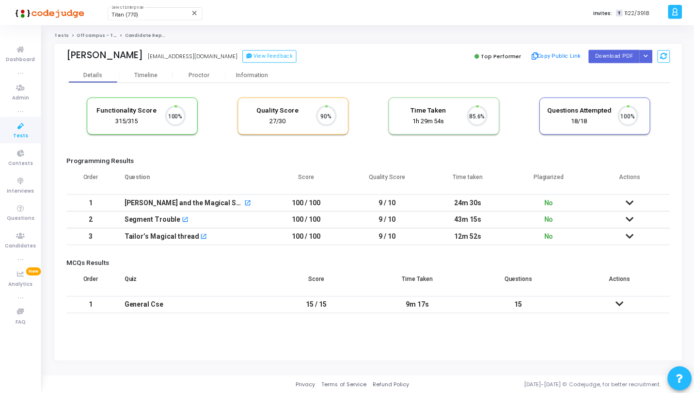
scroll to position [20, 25]
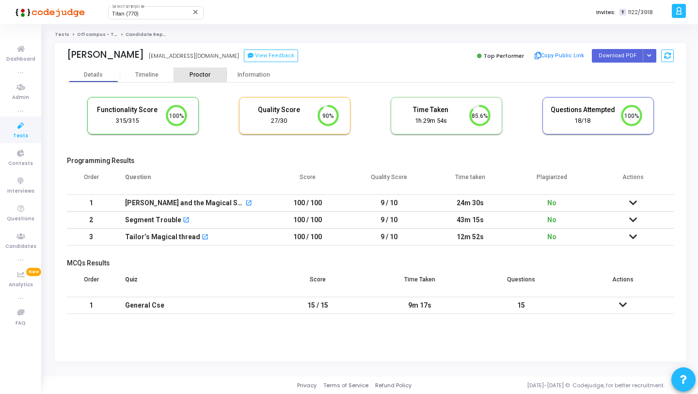
click at [209, 72] on div "Proctor" at bounding box center [200, 74] width 53 height 7
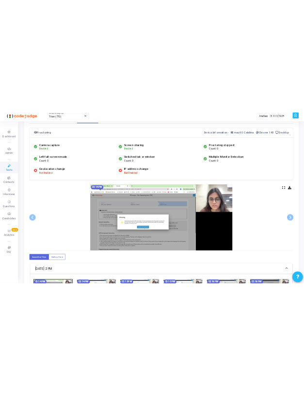
scroll to position [184, 0]
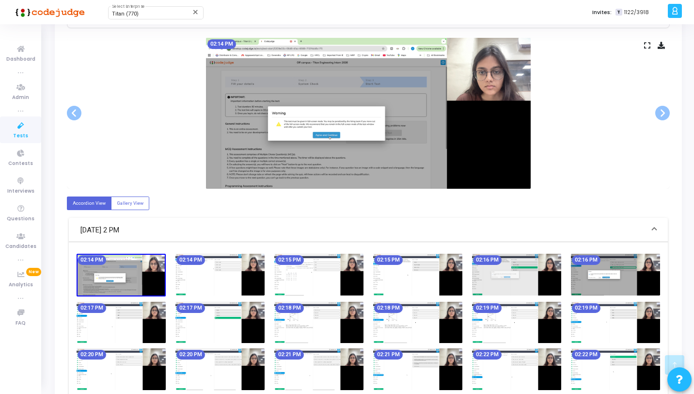
click at [662, 44] on icon at bounding box center [661, 45] width 7 height 5
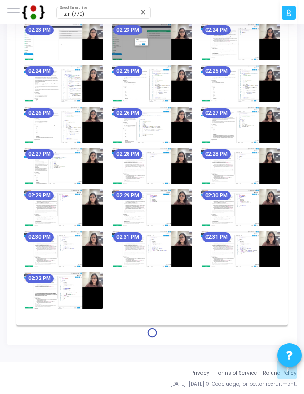
scroll to position [678, 0]
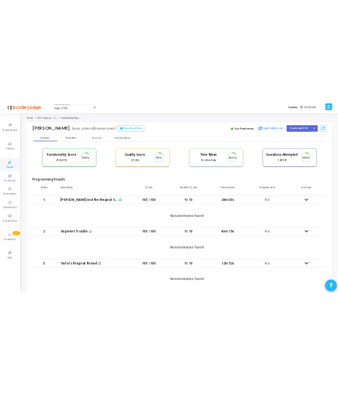
scroll to position [20, 25]
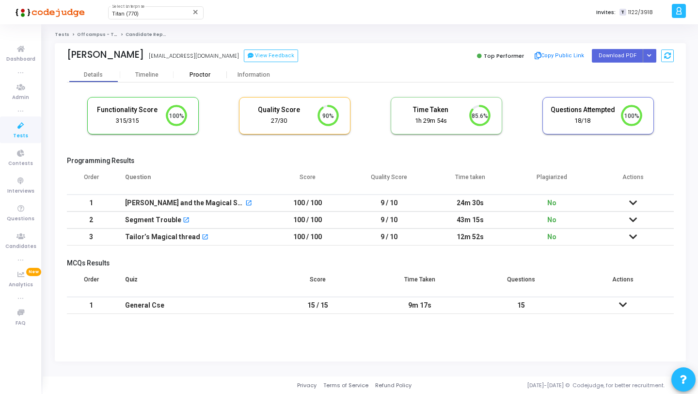
click at [190, 75] on div "Proctor" at bounding box center [200, 74] width 53 height 7
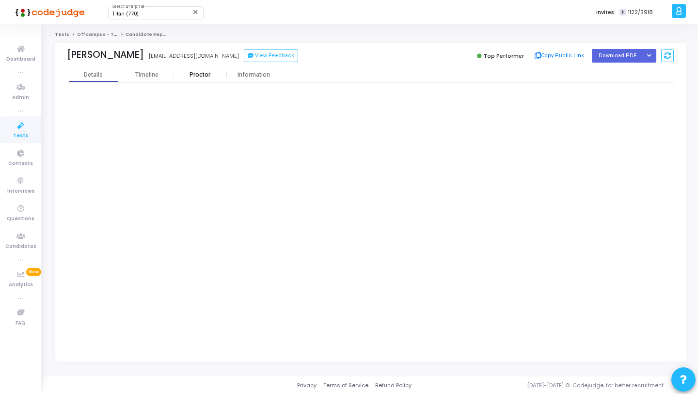
click at [208, 76] on div "Proctor" at bounding box center [200, 74] width 53 height 7
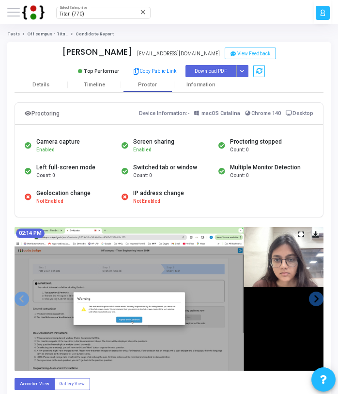
click at [257, 20] on div "Titan (770) Select Enterprise close" at bounding box center [181, 12] width 268 height 24
click at [326, 11] on div at bounding box center [323, 13] width 14 height 14
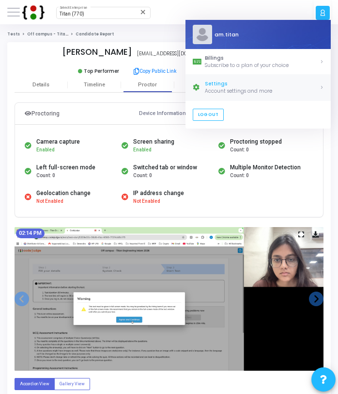
click at [218, 91] on div "Account settings and more" at bounding box center [262, 90] width 115 height 7
select select "91"
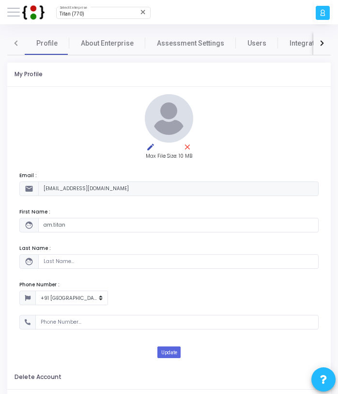
click at [0, 0] on div "Titan (770) Select Enterprise close Invites: T 1122/3918" at bounding box center [0, 0] width 0 height 0
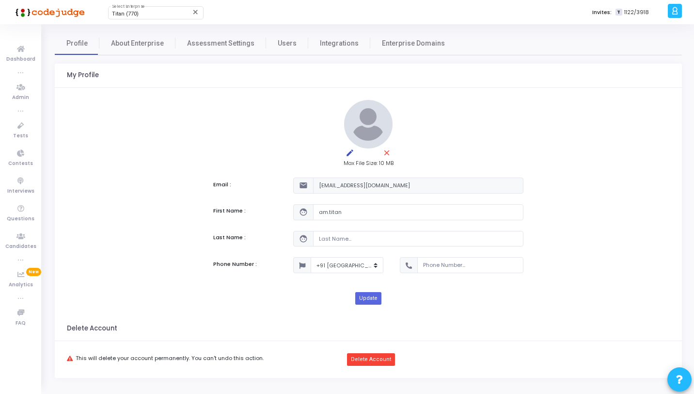
click at [342, 15] on icon at bounding box center [675, 10] width 7 height 11
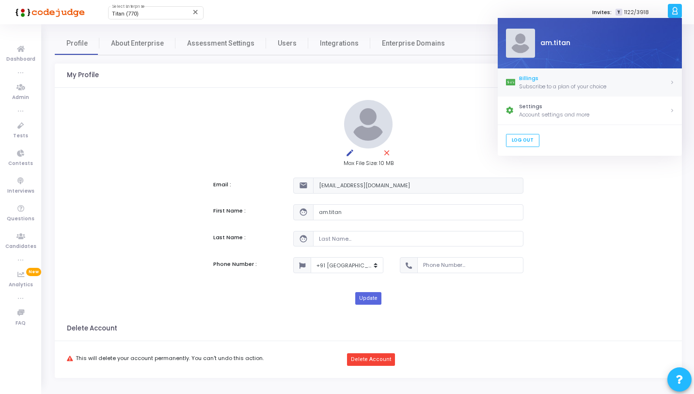
click at [342, 81] on div "Billings" at bounding box center [594, 78] width 151 height 8
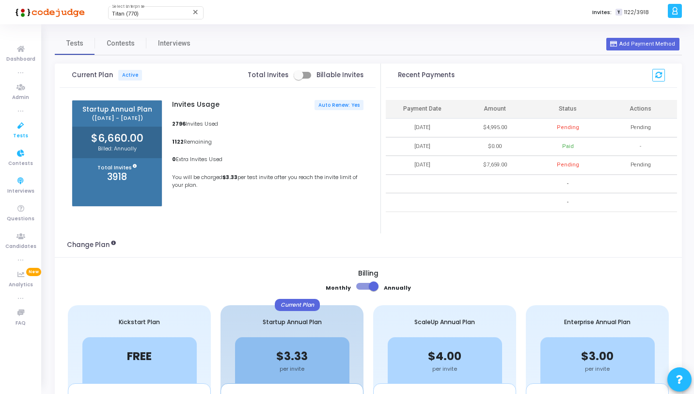
click at [22, 130] on icon at bounding box center [21, 126] width 20 height 12
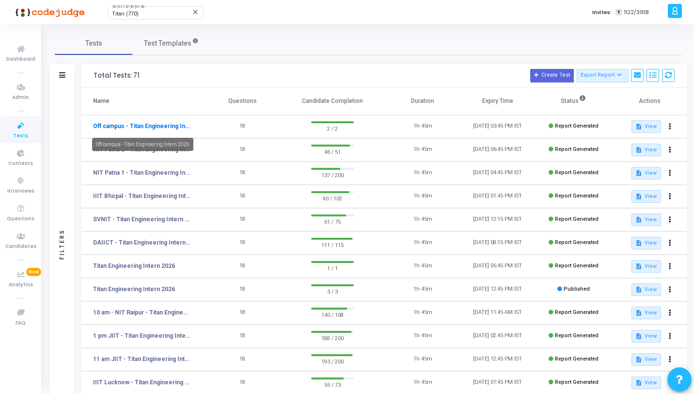
click at [168, 128] on link "Off campus - Titan Engineering Intern 2026" at bounding box center [141, 126] width 97 height 9
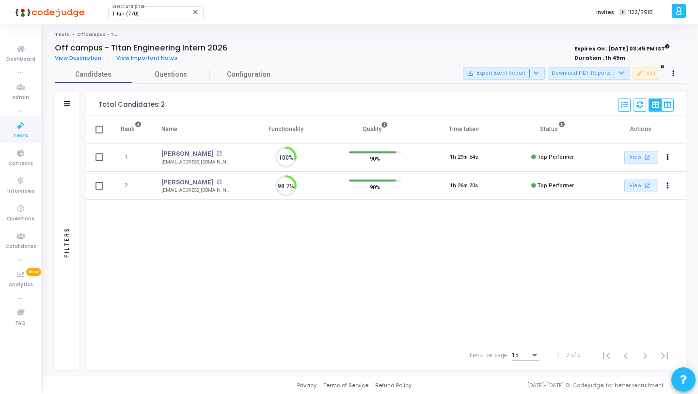
scroll to position [20, 25]
click at [166, 75] on span "Questions" at bounding box center [171, 74] width 78 height 10
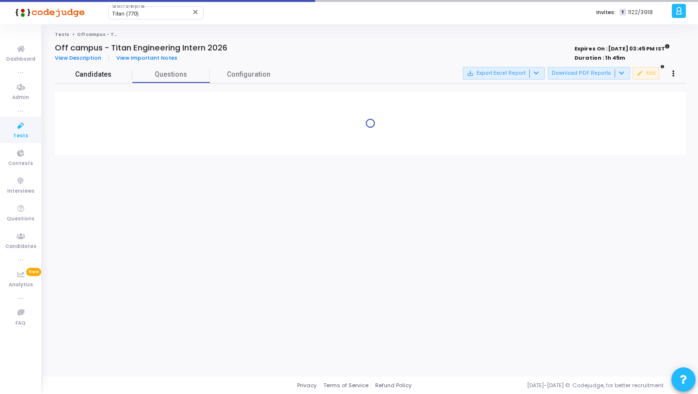
drag, startPoint x: 117, startPoint y: 77, endPoint x: 209, endPoint y: 117, distance: 100.5
click at [117, 76] on span "Candidates" at bounding box center [94, 74] width 78 height 10
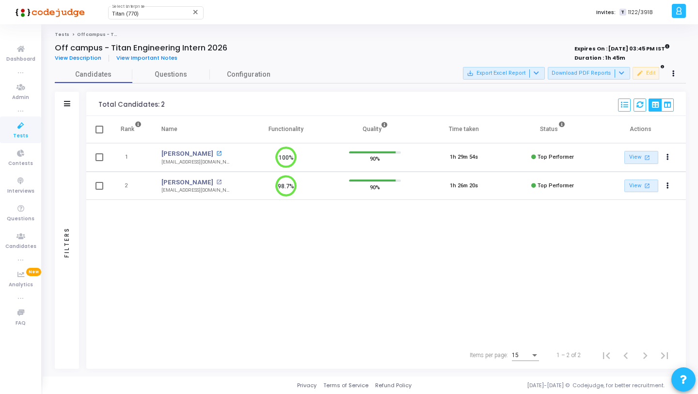
click at [216, 154] on mat-icon "open_in_new" at bounding box center [218, 153] width 5 height 5
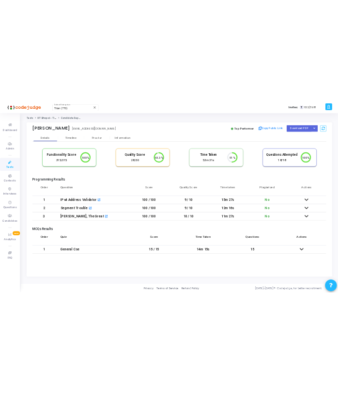
scroll to position [20, 25]
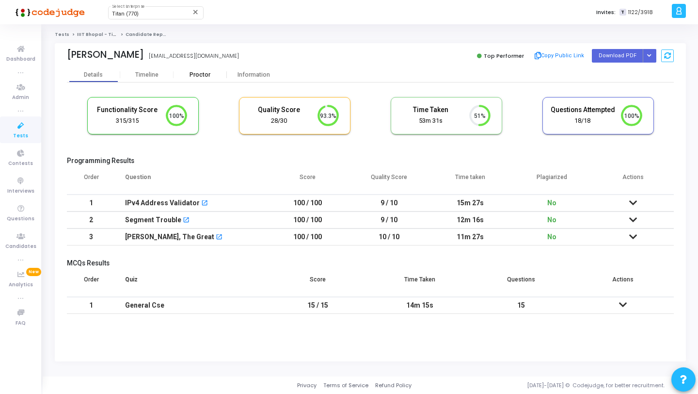
click at [210, 70] on div "Proctor" at bounding box center [200, 74] width 53 height 15
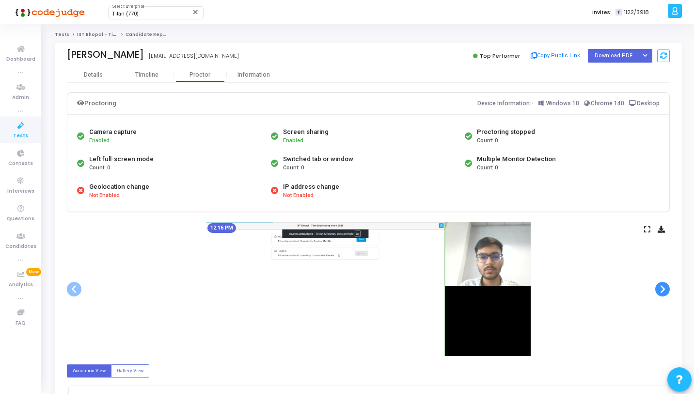
click at [663, 291] on span at bounding box center [663, 289] width 15 height 15
